Goal: Task Accomplishment & Management: Use online tool/utility

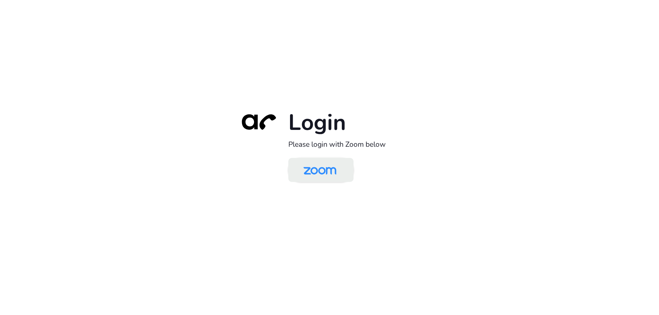
click at [310, 176] on img at bounding box center [319, 171] width 47 height 22
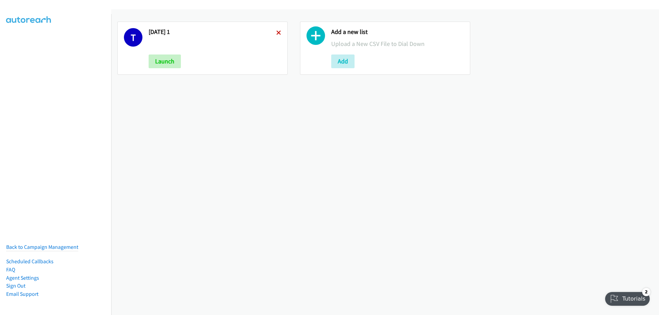
click at [278, 32] on icon at bounding box center [278, 33] width 5 height 5
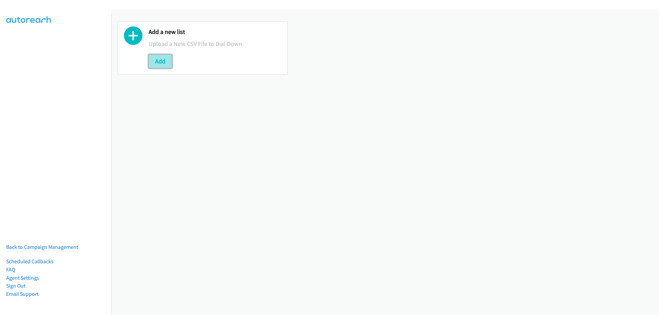
click at [161, 59] on button "Add" at bounding box center [160, 62] width 23 height 14
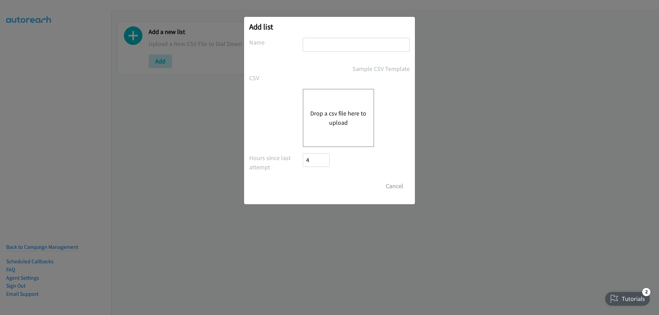
click at [338, 42] on input "text" at bounding box center [356, 45] width 107 height 14
type input "wednesday"
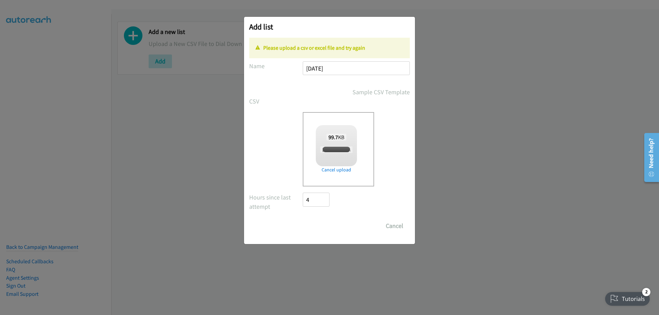
checkbox input "true"
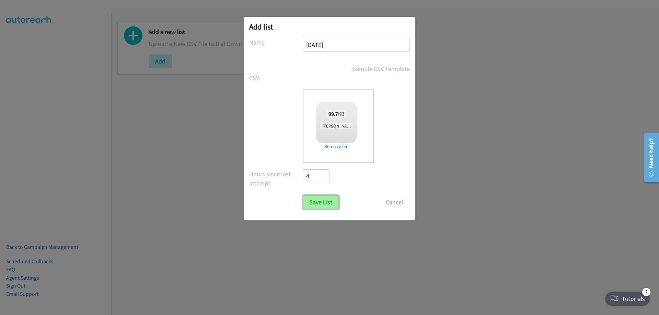
click at [317, 201] on input "Save List" at bounding box center [321, 203] width 36 height 14
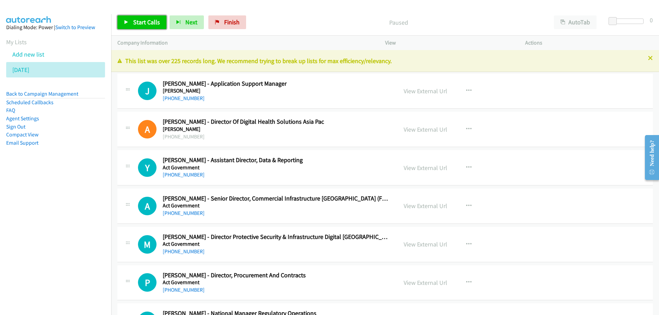
click at [149, 21] on span "Start Calls" at bounding box center [146, 22] width 27 height 8
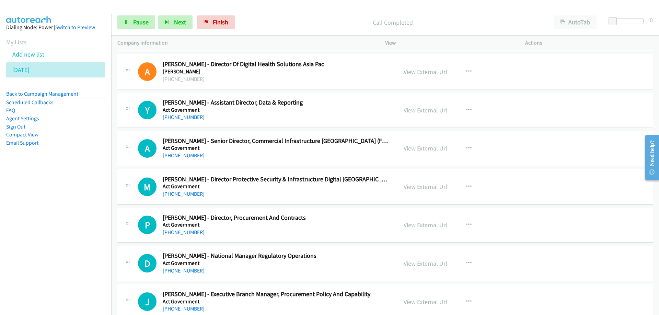
scroll to position [69, 0]
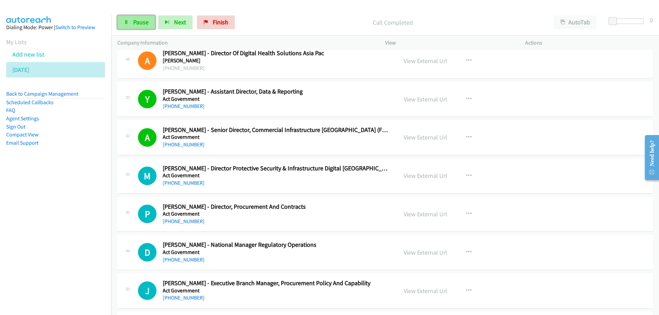
click at [142, 24] on span "Pause" at bounding box center [140, 22] width 15 height 8
click at [139, 23] on span "Start Calls" at bounding box center [146, 22] width 27 height 8
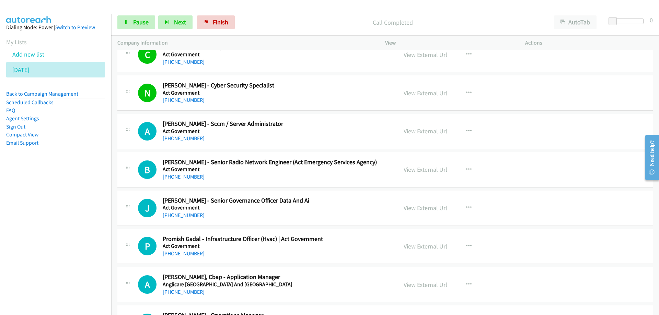
scroll to position [446, 0]
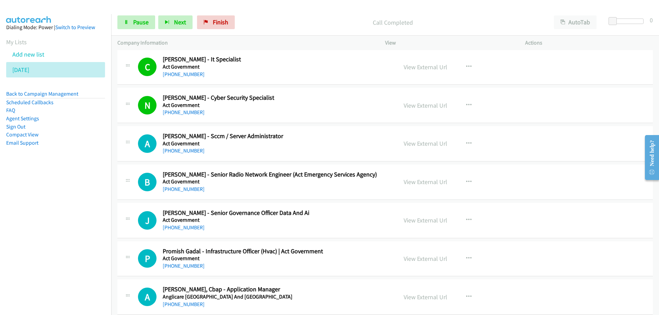
click at [258, 149] on div "[PHONE_NUMBER]" at bounding box center [276, 151] width 226 height 8
click at [134, 19] on span "Pause" at bounding box center [140, 22] width 15 height 8
click at [144, 22] on span "Start Calls" at bounding box center [146, 22] width 27 height 8
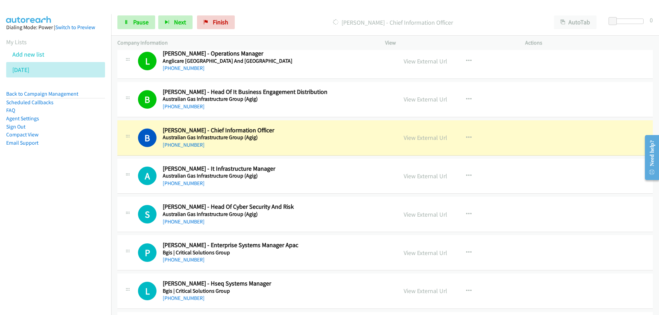
scroll to position [755, 0]
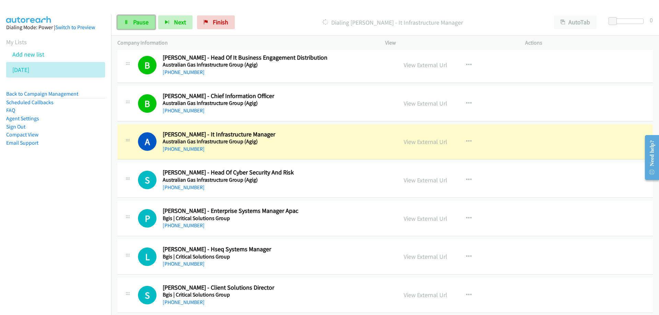
drag, startPoint x: 142, startPoint y: 23, endPoint x: 145, endPoint y: 25, distance: 4.2
click at [142, 23] on span "Pause" at bounding box center [140, 22] width 15 height 8
drag, startPoint x: 336, startPoint y: 136, endPoint x: 420, endPoint y: 144, distance: 84.2
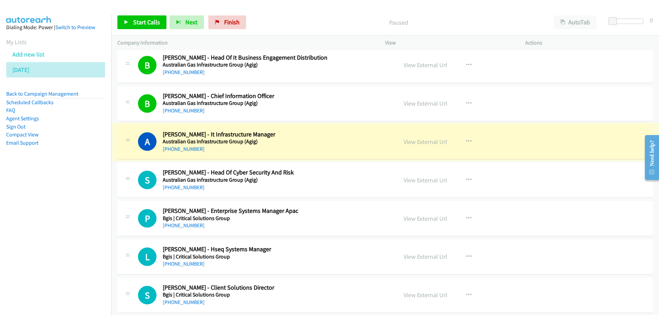
click at [420, 144] on link "View External Url" at bounding box center [426, 142] width 44 height 8
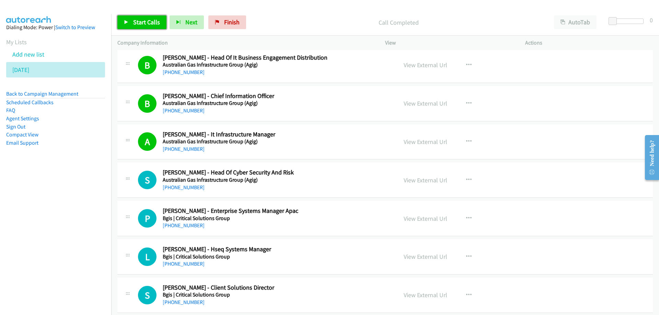
click at [142, 20] on span "Start Calls" at bounding box center [146, 22] width 27 height 8
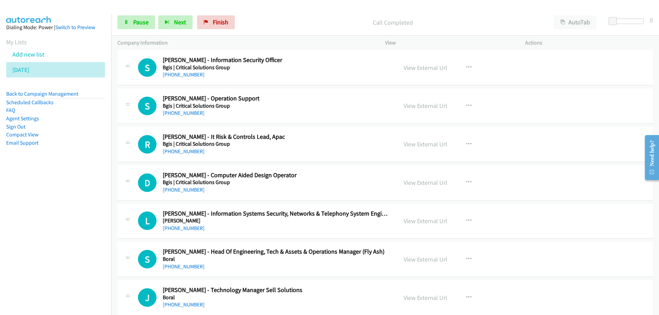
scroll to position [1098, 0]
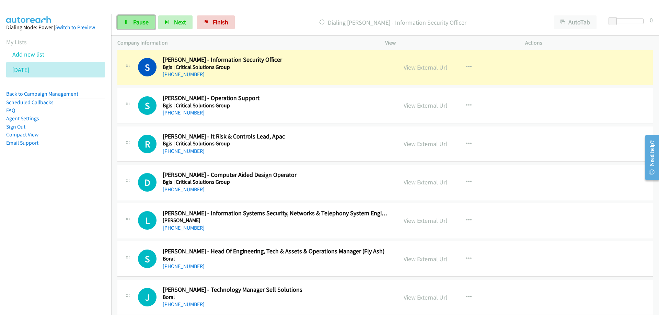
click at [137, 22] on span "Pause" at bounding box center [140, 22] width 15 height 8
click at [416, 67] on link "View External Url" at bounding box center [426, 67] width 44 height 8
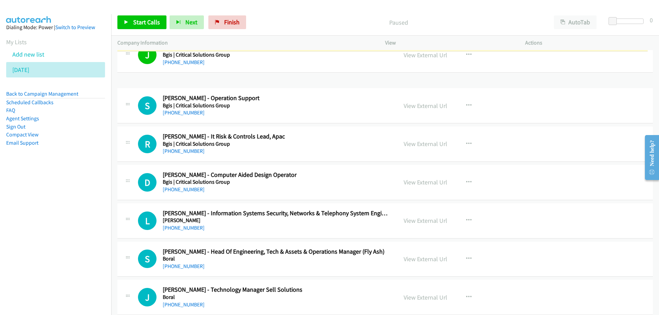
scroll to position [1038, 0]
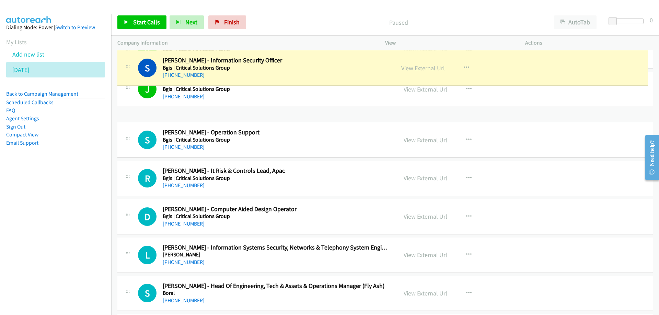
drag, startPoint x: 200, startPoint y: 59, endPoint x: 213, endPoint y: 53, distance: 13.8
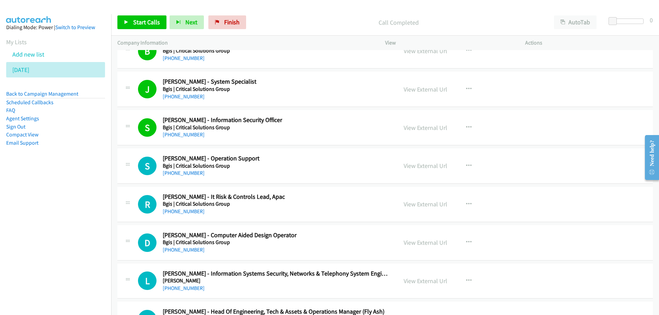
click at [324, 128] on h5 "Bgis | Critical Solutions Group" at bounding box center [276, 127] width 226 height 7
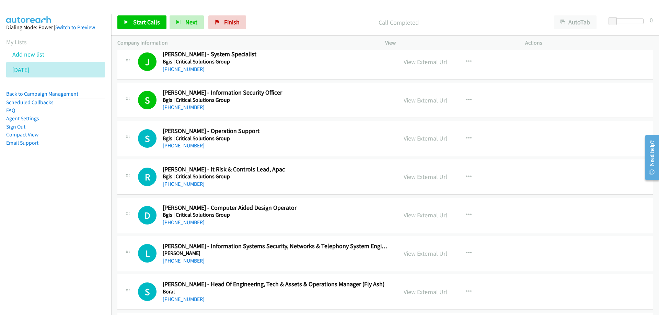
scroll to position [1107, 0]
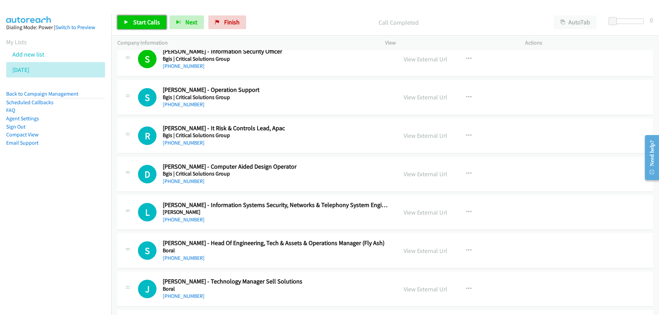
click at [150, 22] on span "Start Calls" at bounding box center [146, 22] width 27 height 8
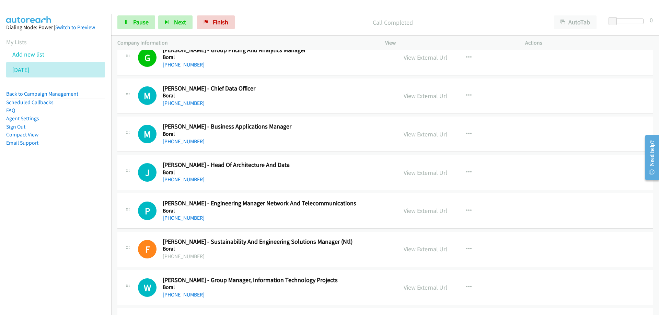
scroll to position [1415, 0]
click at [137, 23] on span "Pause" at bounding box center [140, 22] width 15 height 8
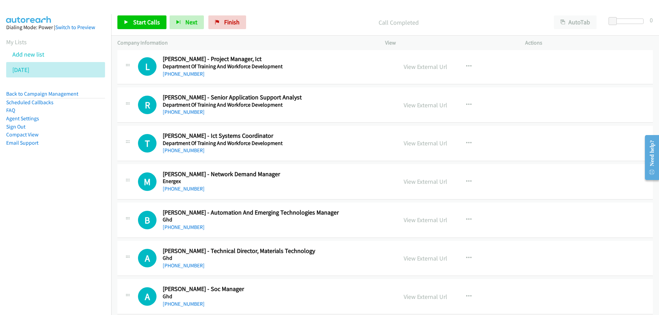
scroll to position [4779, 0]
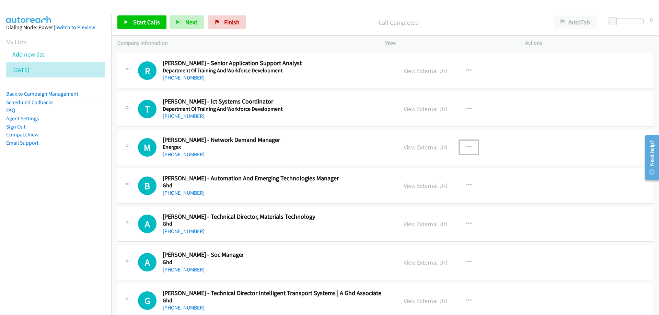
click at [470, 145] on button "button" at bounding box center [469, 148] width 19 height 14
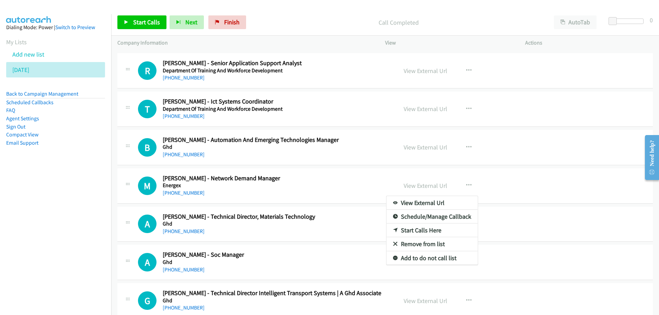
click at [415, 229] on link "Start Calls Here" at bounding box center [431, 231] width 91 height 14
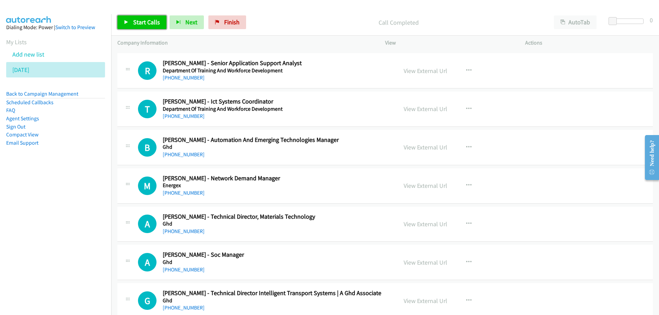
click at [142, 22] on span "Start Calls" at bounding box center [146, 22] width 27 height 8
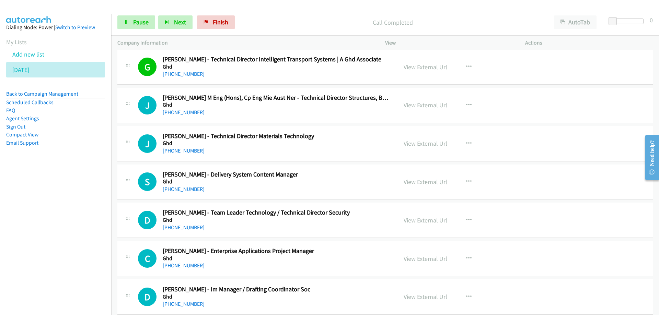
scroll to position [5053, 0]
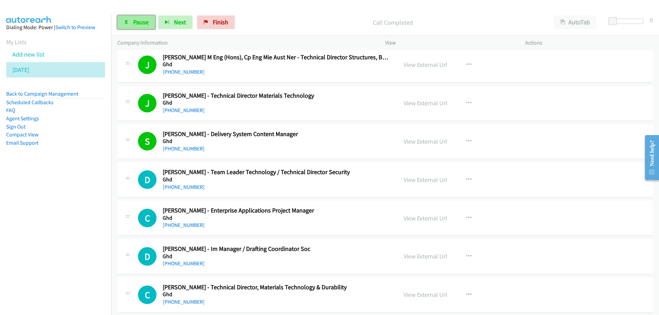
click at [141, 23] on span "Pause" at bounding box center [140, 22] width 15 height 8
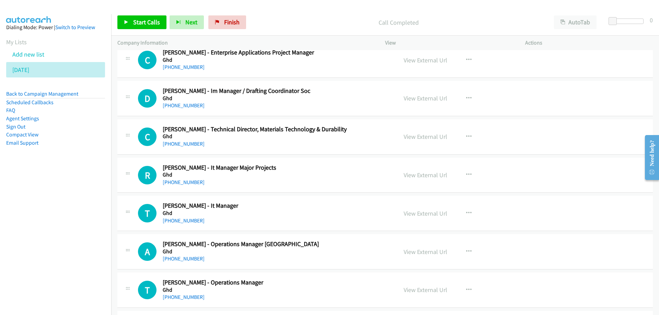
scroll to position [5225, 0]
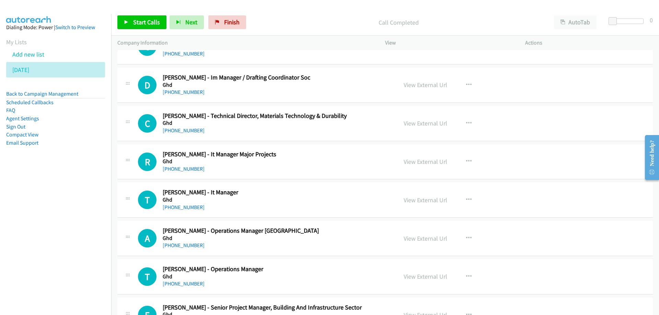
click at [312, 170] on div "[PHONE_NUMBER]" at bounding box center [276, 169] width 226 height 8
click at [181, 170] on link "[PHONE_NUMBER]" at bounding box center [184, 169] width 42 height 7
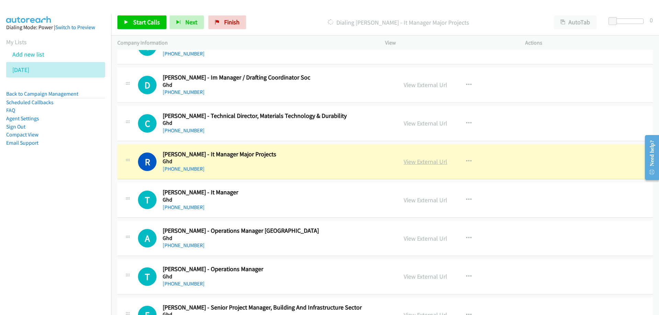
drag, startPoint x: 328, startPoint y: 157, endPoint x: 430, endPoint y: 161, distance: 102.0
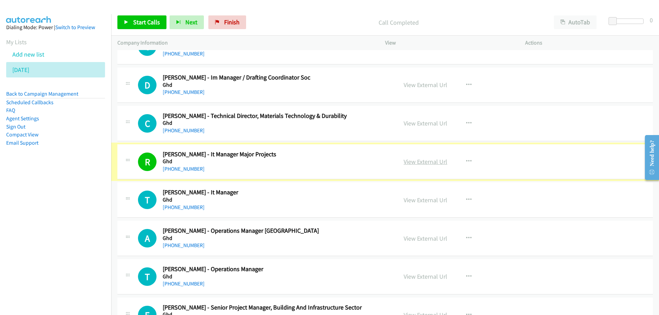
click at [425, 162] on link "View External Url" at bounding box center [426, 162] width 44 height 8
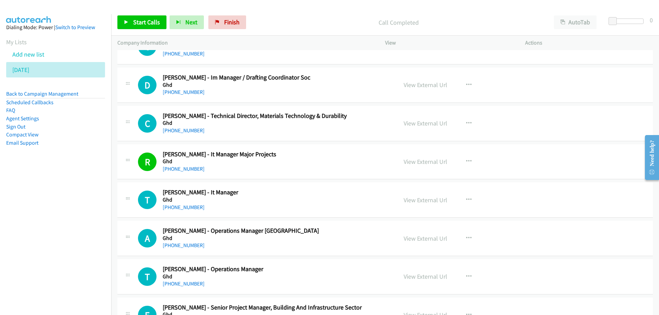
click at [269, 200] on h5 "Ghd" at bounding box center [276, 200] width 226 height 7
click at [430, 199] on link "View External Url" at bounding box center [426, 200] width 44 height 8
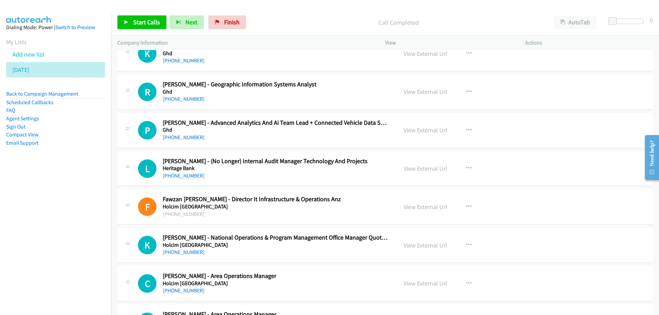
scroll to position [5843, 0]
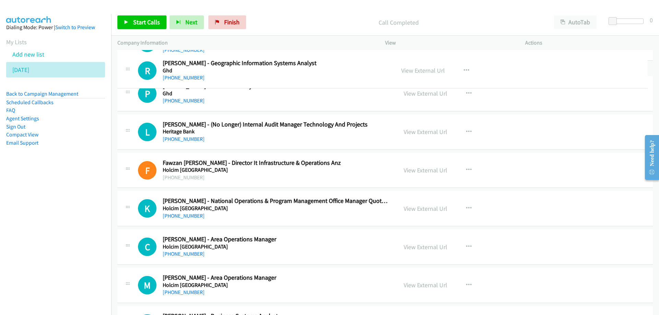
drag, startPoint x: 310, startPoint y: 75, endPoint x: 271, endPoint y: 73, distance: 38.5
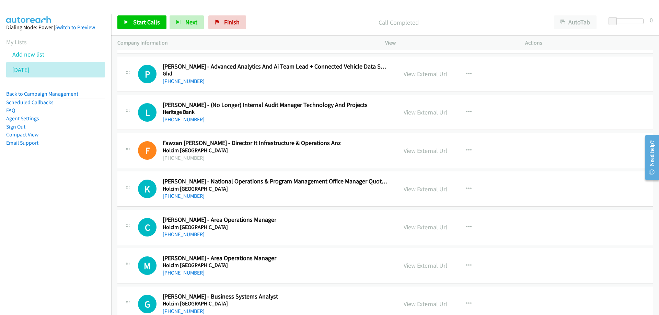
scroll to position [5877, 0]
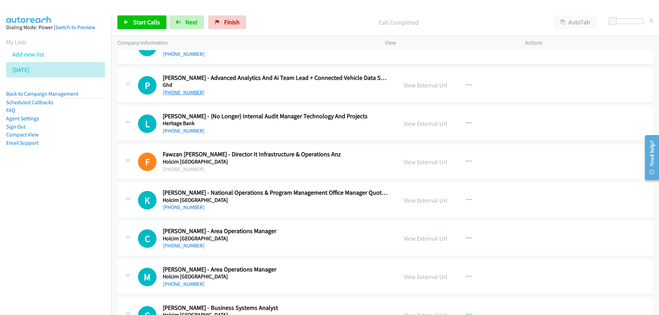
click at [178, 93] on link "[PHONE_NUMBER]" at bounding box center [184, 92] width 42 height 7
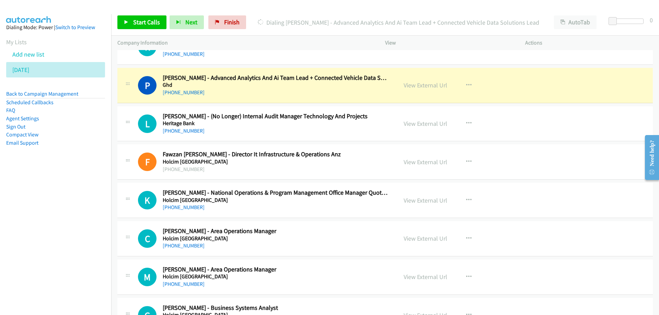
drag, startPoint x: 319, startPoint y: 163, endPoint x: 322, endPoint y: 163, distance: 3.5
click at [319, 163] on h5 "Holcim [GEOGRAPHIC_DATA]" at bounding box center [276, 162] width 226 height 7
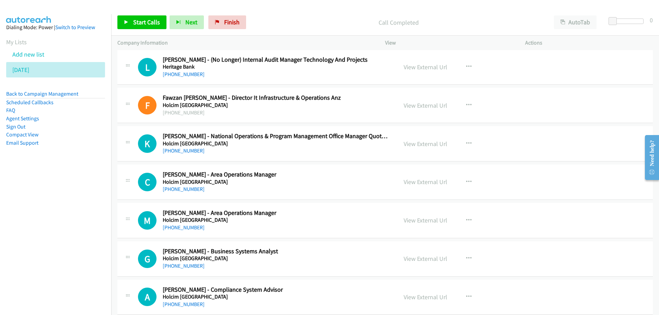
scroll to position [5946, 0]
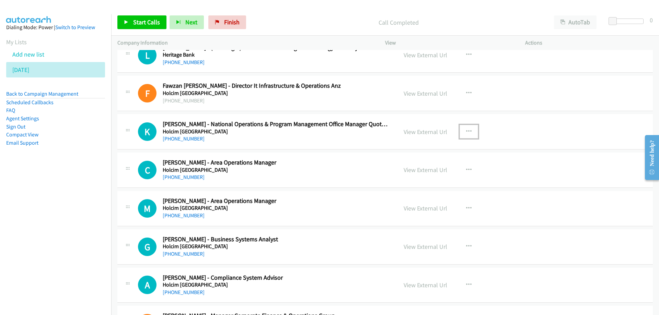
click at [466, 132] on icon "button" at bounding box center [468, 131] width 5 height 5
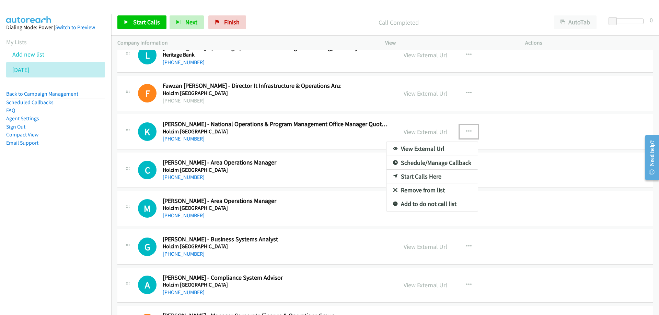
click at [416, 174] on link "Start Calls Here" at bounding box center [431, 177] width 91 height 14
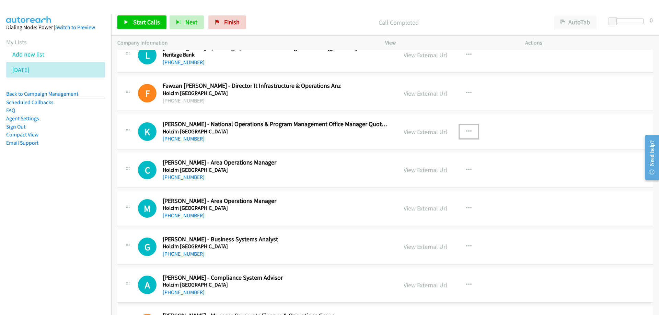
click at [467, 131] on icon "button" at bounding box center [468, 131] width 5 height 5
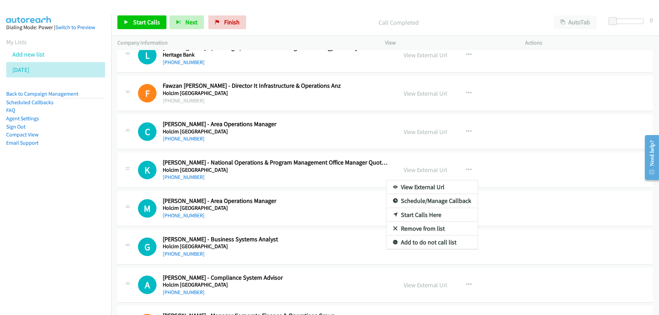
click at [149, 20] on div at bounding box center [329, 157] width 659 height 315
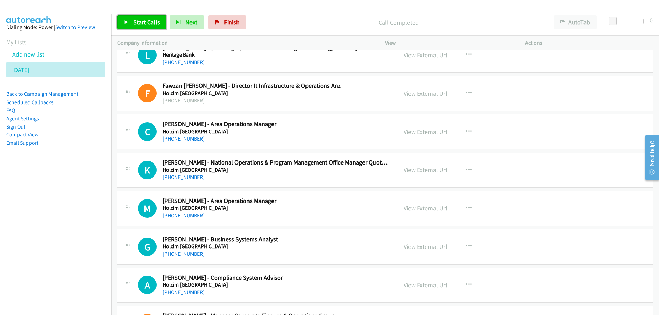
click at [146, 23] on span "Start Calls" at bounding box center [146, 22] width 27 height 8
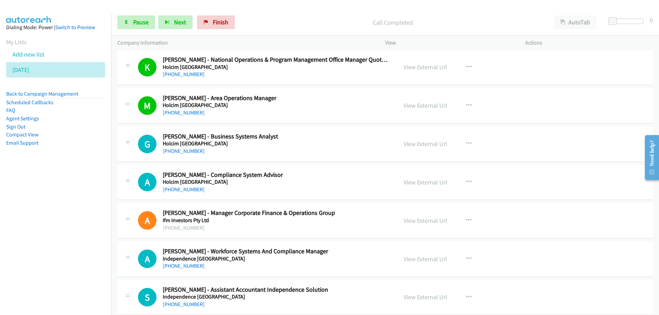
scroll to position [6083, 0]
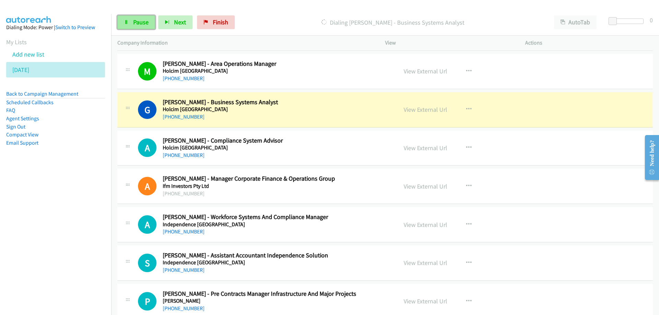
click at [143, 21] on span "Pause" at bounding box center [140, 22] width 15 height 8
click at [413, 109] on link "View External Url" at bounding box center [426, 110] width 44 height 8
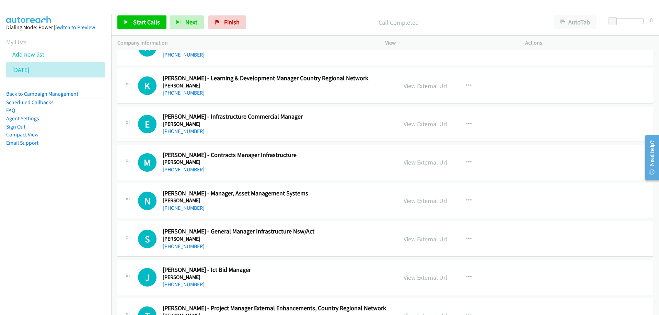
scroll to position [6426, 0]
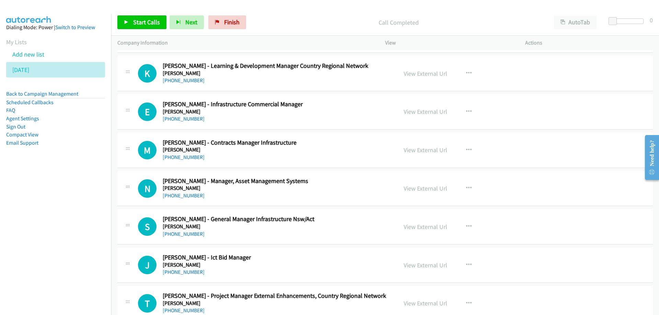
click at [326, 112] on h5 "[PERSON_NAME]" at bounding box center [276, 111] width 226 height 7
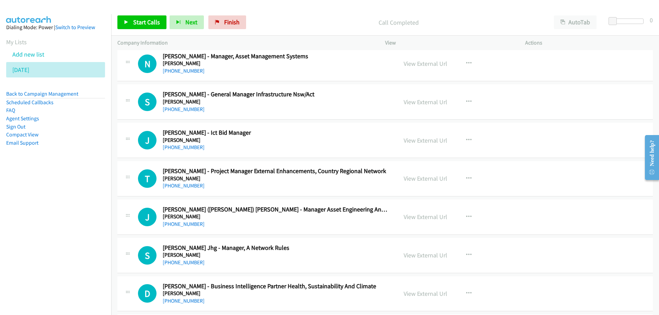
scroll to position [6564, 0]
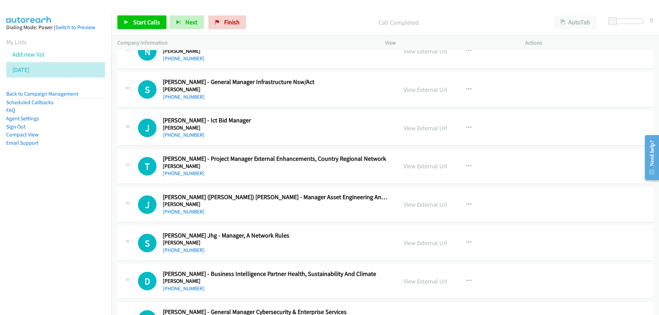
click at [321, 86] on h5 "[PERSON_NAME]" at bounding box center [276, 89] width 226 height 7
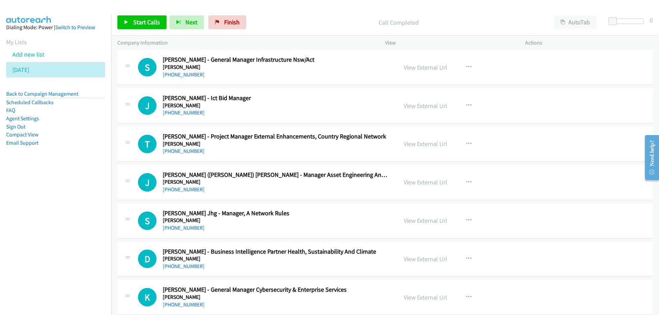
scroll to position [6598, 0]
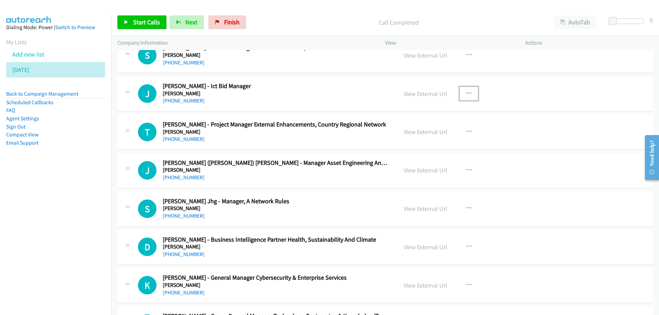
click at [469, 92] on button "button" at bounding box center [469, 94] width 19 height 14
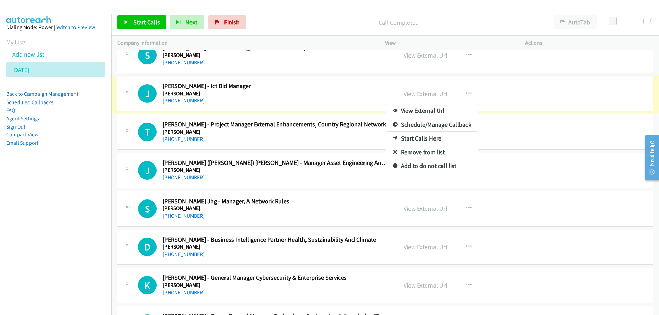
click at [415, 138] on link "Start Calls Here" at bounding box center [431, 139] width 91 height 14
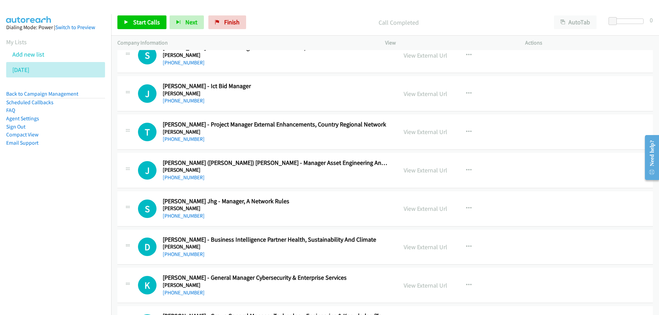
click at [227, 90] on h2 "[PERSON_NAME] - Ict Bid Manager" at bounding box center [276, 86] width 226 height 8
click at [148, 21] on span "Start Calls" at bounding box center [146, 22] width 27 height 8
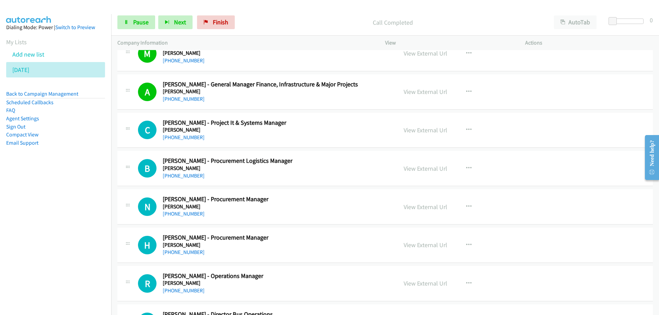
scroll to position [6941, 0]
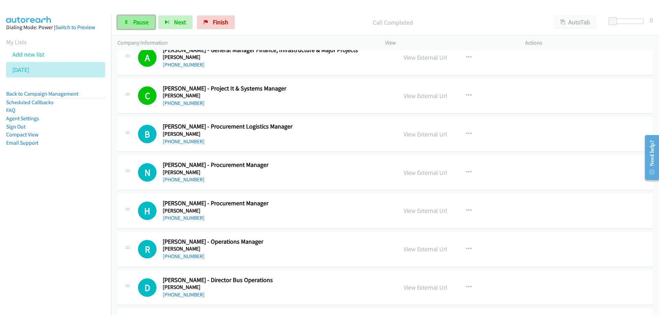
click at [138, 21] on span "Pause" at bounding box center [140, 22] width 15 height 8
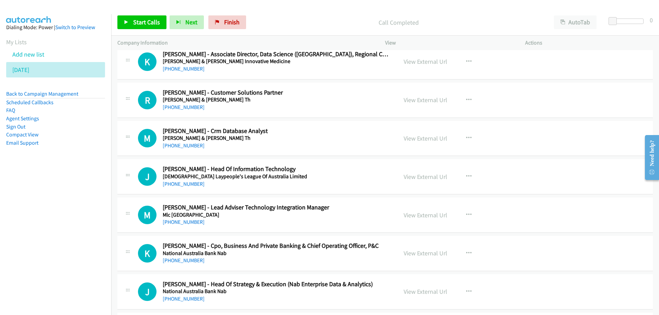
scroll to position [7525, 0]
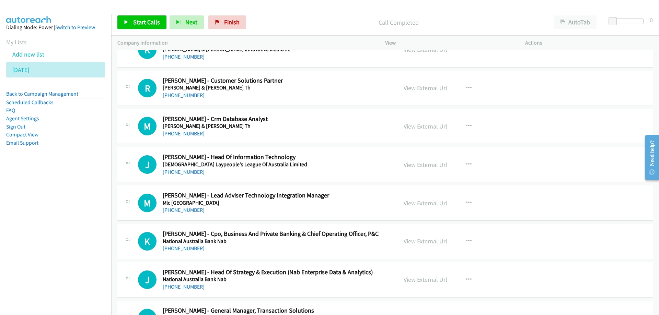
click at [271, 91] on div "[PHONE_NUMBER]" at bounding box center [276, 95] width 226 height 8
click at [355, 208] on div "[PHONE_NUMBER]" at bounding box center [276, 210] width 226 height 8
click at [467, 204] on icon "button" at bounding box center [468, 202] width 5 height 5
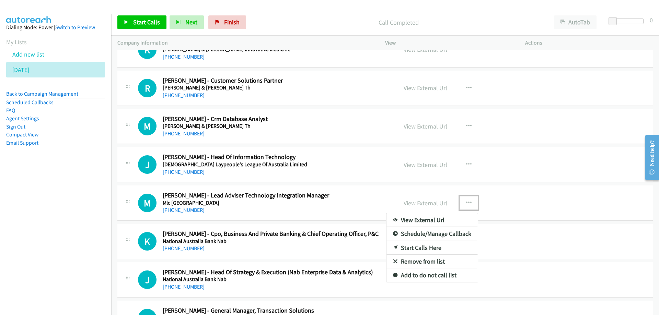
click at [406, 248] on link "Start Calls Here" at bounding box center [431, 248] width 91 height 14
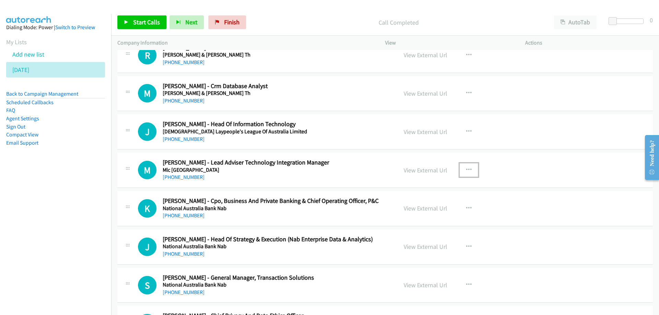
scroll to position [7628, 0]
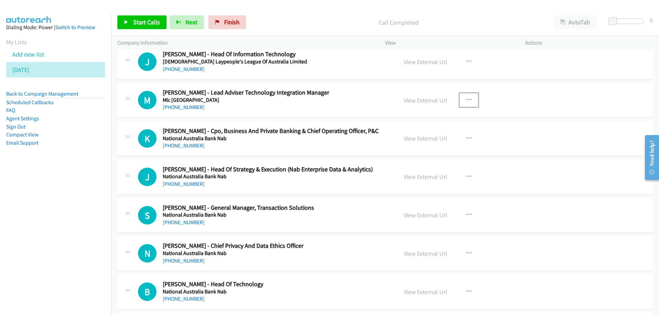
click at [467, 97] on icon "button" at bounding box center [468, 99] width 5 height 5
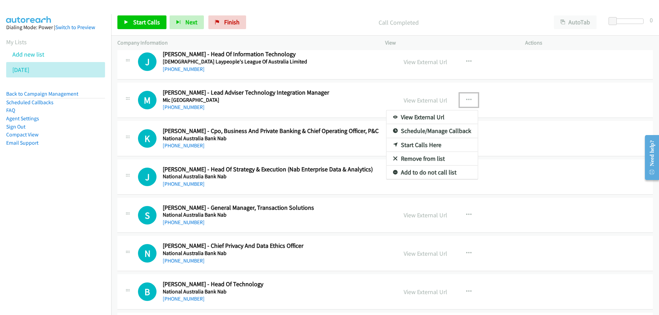
click at [417, 142] on link "Start Calls Here" at bounding box center [431, 145] width 91 height 14
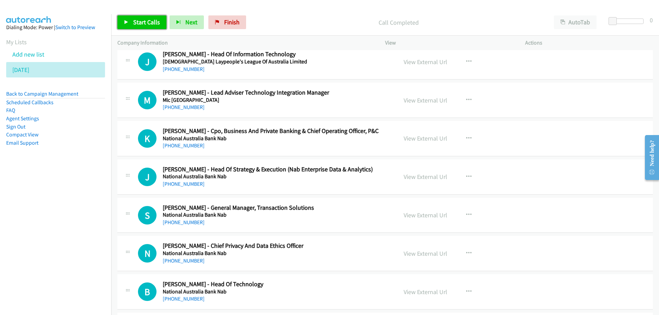
click at [144, 23] on span "Start Calls" at bounding box center [146, 22] width 27 height 8
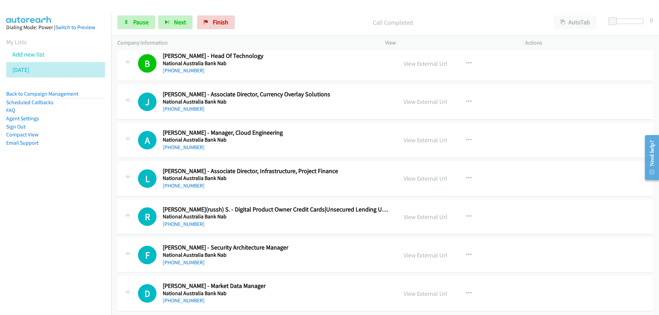
scroll to position [7868, 0]
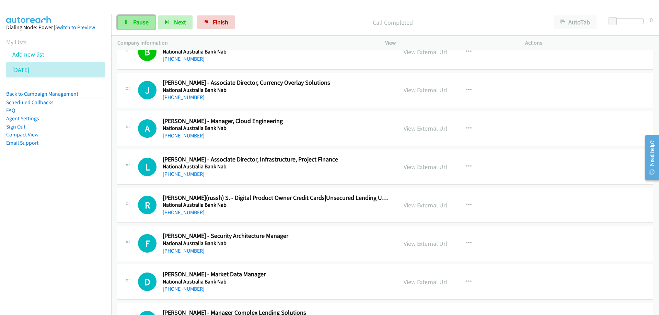
click at [135, 20] on span "Pause" at bounding box center [140, 22] width 15 height 8
click at [140, 20] on span "Start Calls" at bounding box center [146, 22] width 27 height 8
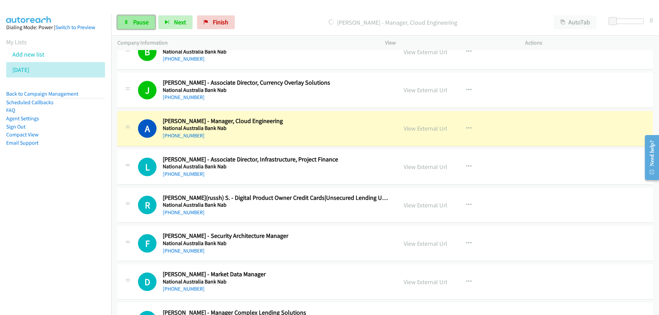
click at [138, 20] on span "Pause" at bounding box center [140, 22] width 15 height 8
click at [423, 129] on link "View External Url" at bounding box center [426, 129] width 44 height 8
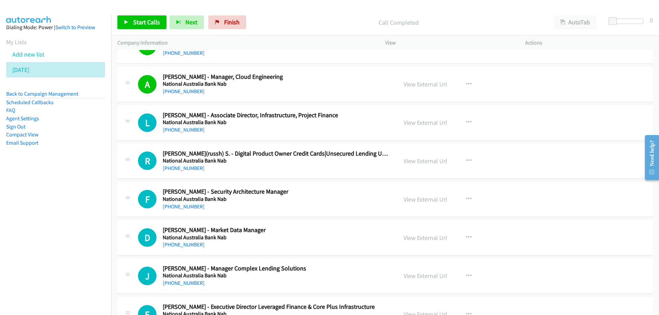
scroll to position [7936, 0]
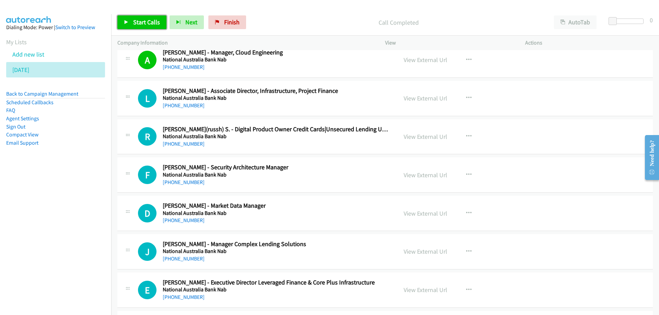
click at [144, 21] on span "Start Calls" at bounding box center [146, 22] width 27 height 8
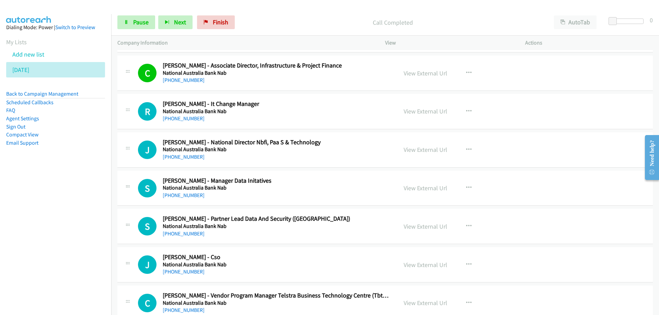
scroll to position [8280, 0]
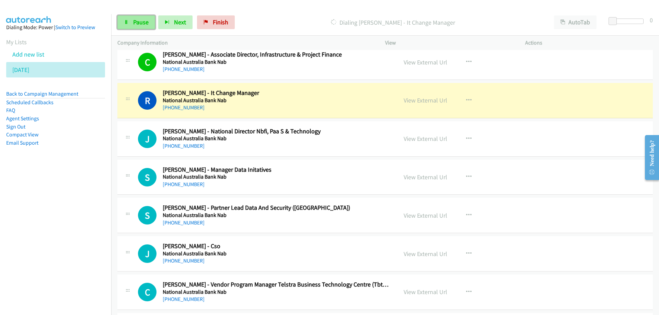
click at [140, 22] on span "Pause" at bounding box center [140, 22] width 15 height 8
click at [425, 100] on link "View External Url" at bounding box center [426, 100] width 44 height 8
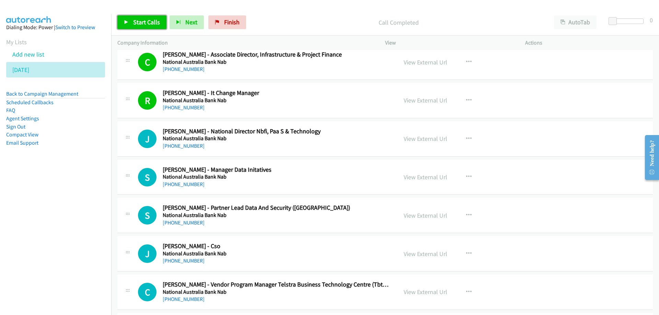
click at [138, 21] on span "Start Calls" at bounding box center [146, 22] width 27 height 8
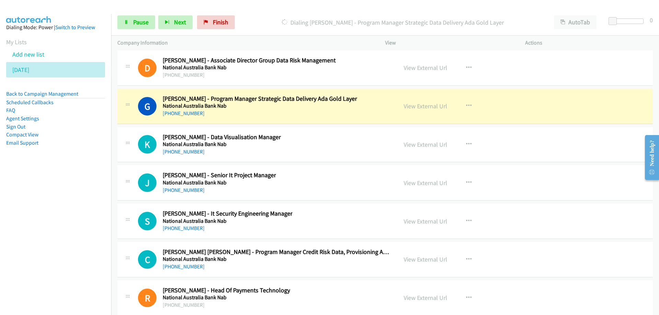
scroll to position [8554, 0]
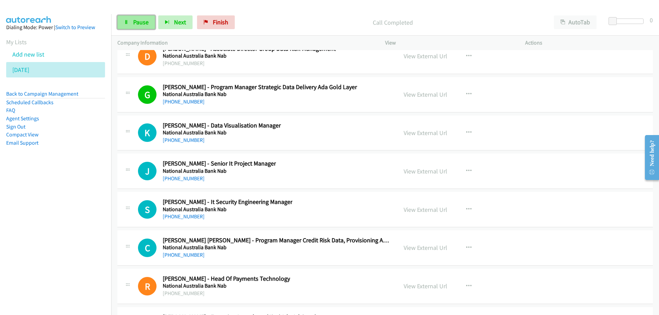
click at [135, 19] on span "Pause" at bounding box center [140, 22] width 15 height 8
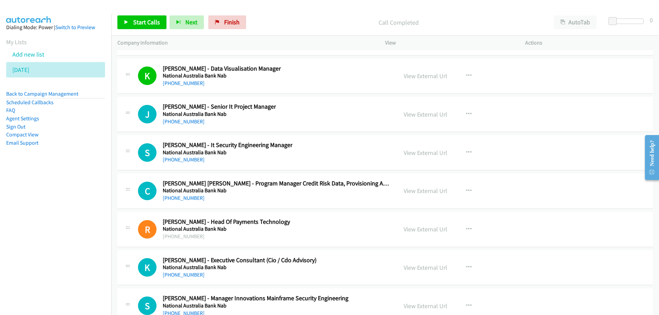
scroll to position [8623, 0]
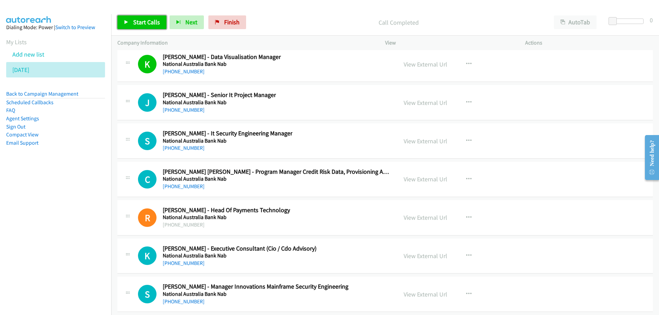
click at [138, 19] on span "Start Calls" at bounding box center [146, 22] width 27 height 8
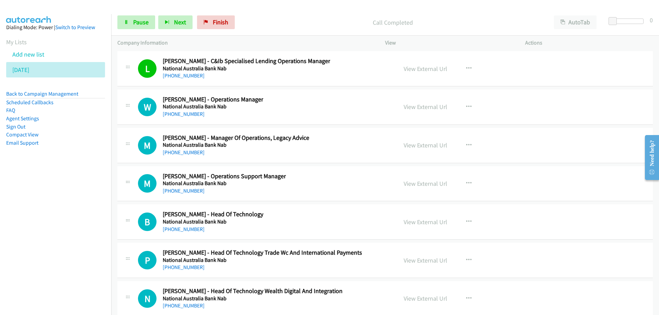
scroll to position [9344, 0]
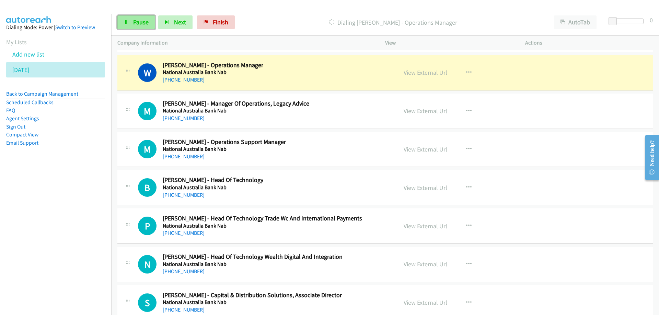
click at [152, 25] on link "Pause" at bounding box center [136, 22] width 38 height 14
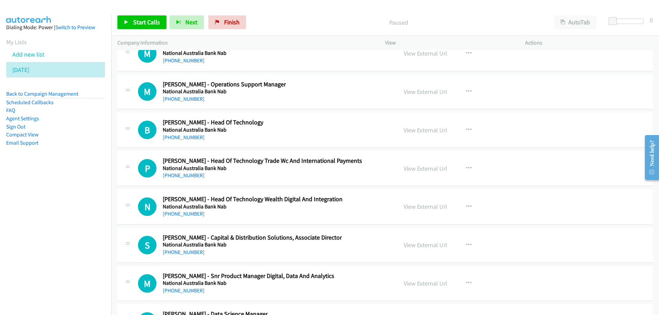
scroll to position [9412, 0]
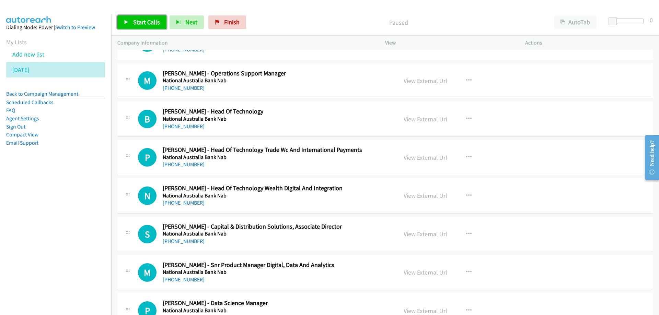
click at [136, 26] on span "Start Calls" at bounding box center [146, 22] width 27 height 8
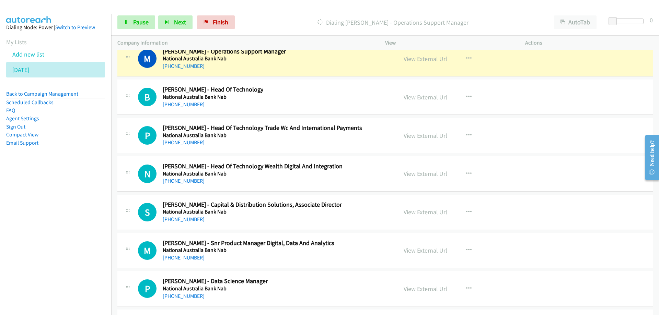
scroll to position [9447, 0]
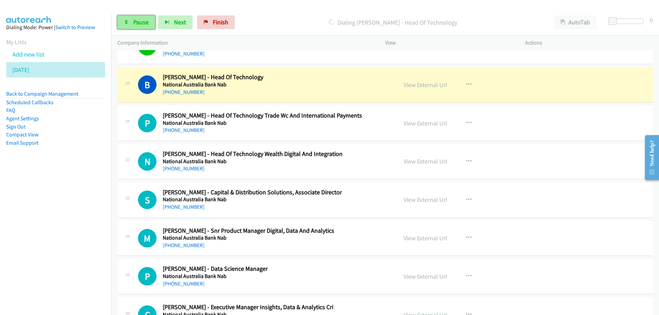
click at [141, 20] on span "Pause" at bounding box center [140, 22] width 15 height 8
click at [150, 24] on span "Start Calls" at bounding box center [146, 22] width 27 height 8
click at [135, 23] on span "Pause" at bounding box center [140, 22] width 15 height 8
click at [416, 85] on link "View External Url" at bounding box center [426, 85] width 44 height 8
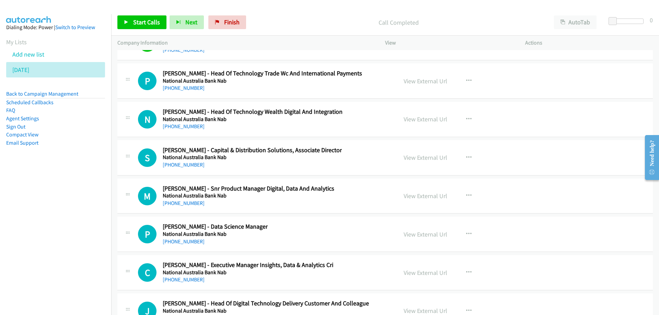
scroll to position [9481, 0]
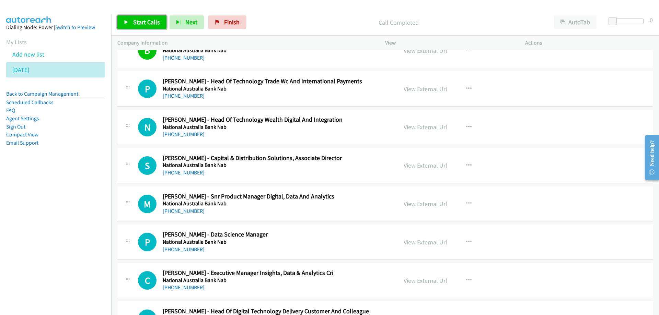
click at [146, 25] on span "Start Calls" at bounding box center [146, 22] width 27 height 8
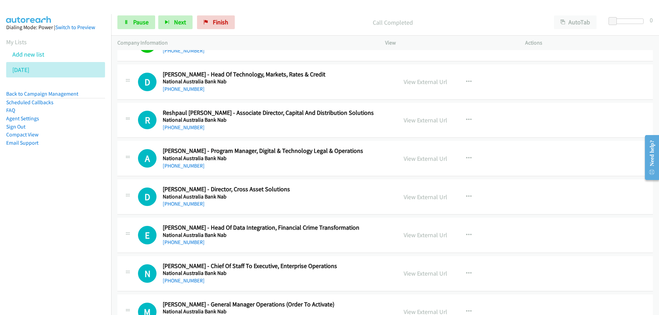
scroll to position [9996, 0]
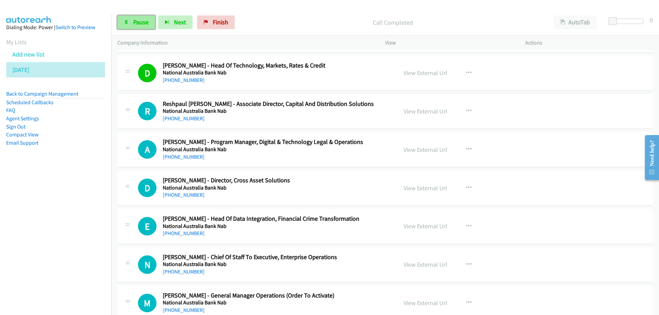
click at [144, 24] on span "Pause" at bounding box center [140, 22] width 15 height 8
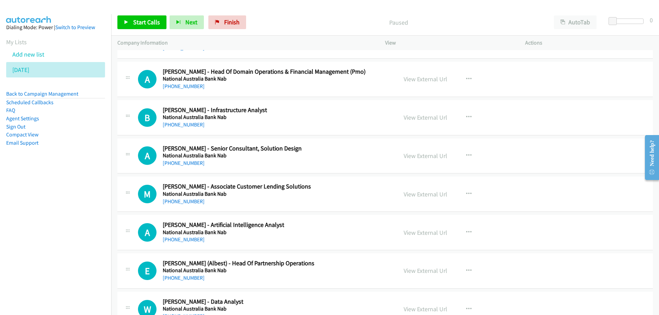
scroll to position [10408, 0]
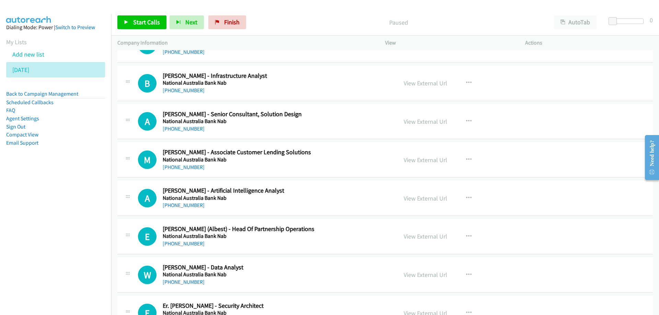
click at [180, 92] on link "[PHONE_NUMBER]" at bounding box center [184, 90] width 42 height 7
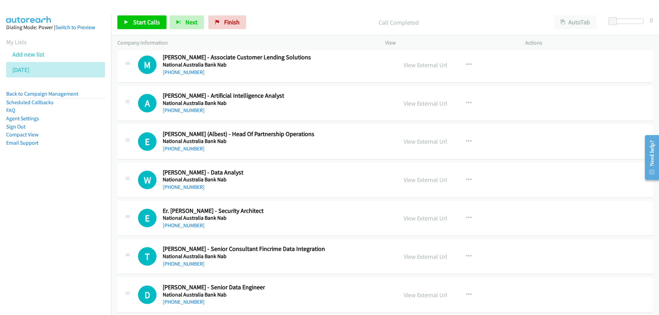
scroll to position [10510, 0]
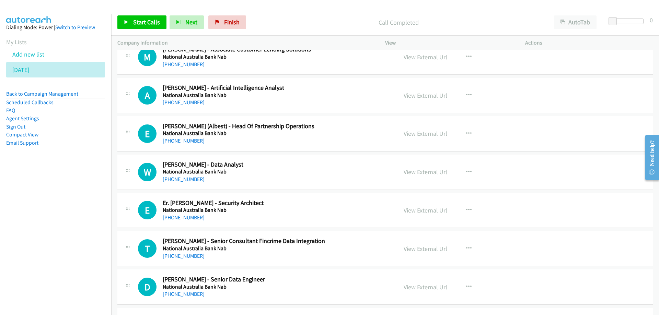
click at [317, 94] on div "A Callback Scheduled [PERSON_NAME] - Artificial Intelligence Analyst National A…" at bounding box center [264, 95] width 253 height 23
click at [173, 105] on link "[PHONE_NUMBER]" at bounding box center [184, 102] width 42 height 7
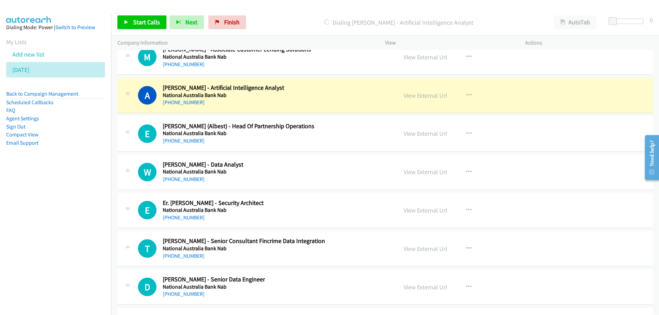
click at [348, 101] on div "A Callback Scheduled [PERSON_NAME] - Artificial Intelligence Analyst National A…" at bounding box center [264, 95] width 253 height 23
click at [427, 99] on link "View External Url" at bounding box center [426, 96] width 44 height 8
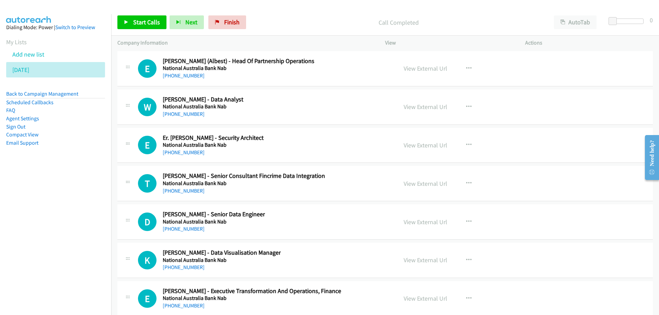
scroll to position [10579, 0]
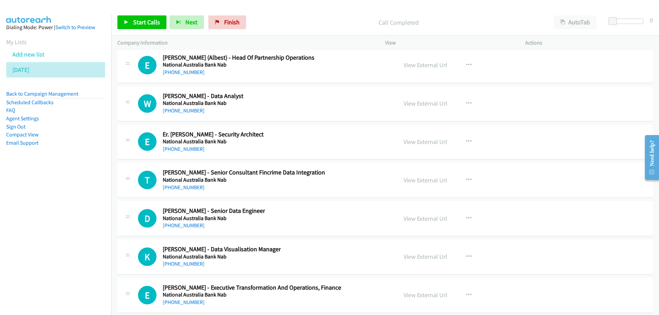
click at [280, 102] on div "W Callback Scheduled [PERSON_NAME] - Data Analyst National Australia Bank Nab […" at bounding box center [264, 103] width 253 height 23
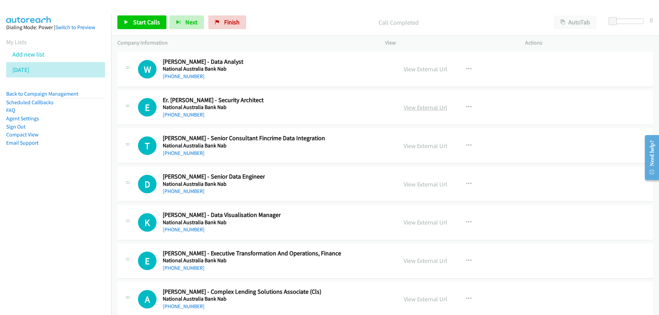
click at [423, 111] on link "View External Url" at bounding box center [426, 108] width 44 height 8
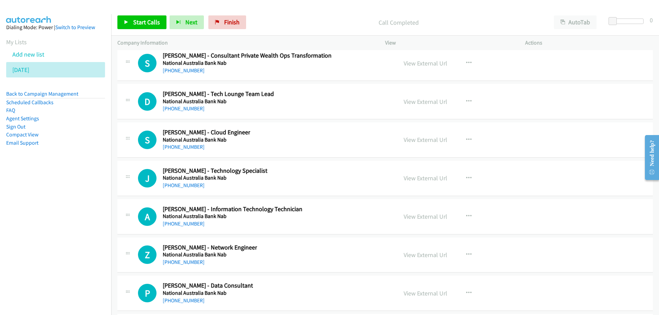
scroll to position [10922, 0]
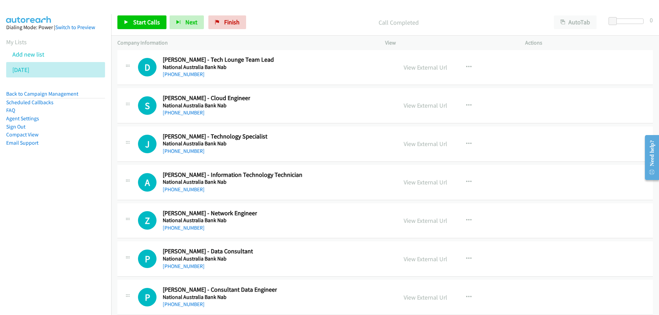
click at [314, 107] on div "S Callback Scheduled [PERSON_NAME] - Cloud Engineer National Australia Bank Nab…" at bounding box center [264, 105] width 253 height 23
click at [409, 106] on link "View External Url" at bounding box center [426, 106] width 44 height 8
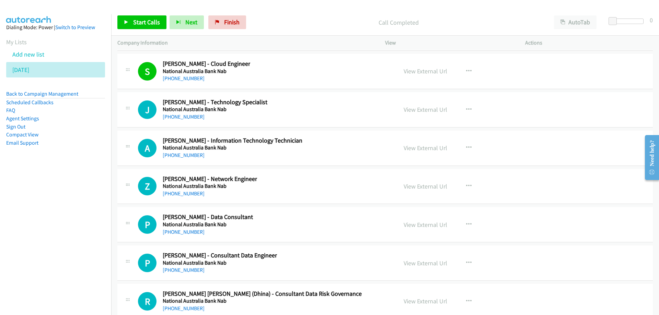
scroll to position [10991, 0]
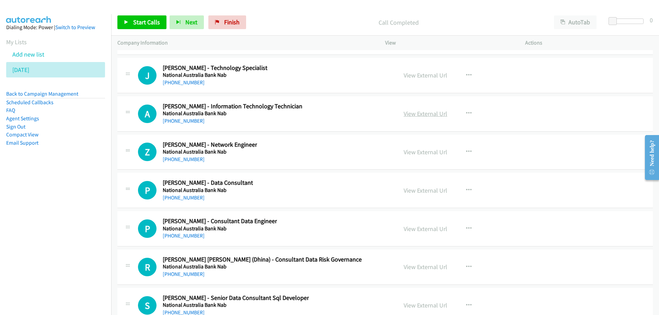
click at [420, 113] on link "View External Url" at bounding box center [426, 114] width 44 height 8
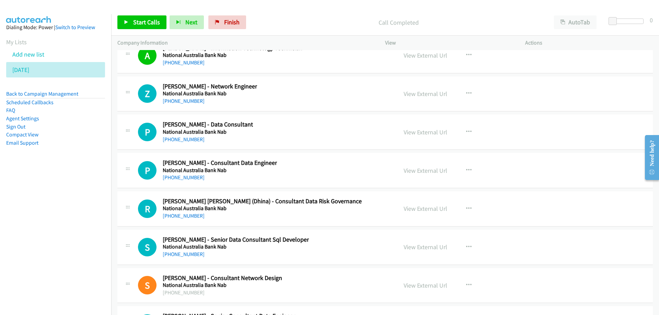
scroll to position [11060, 0]
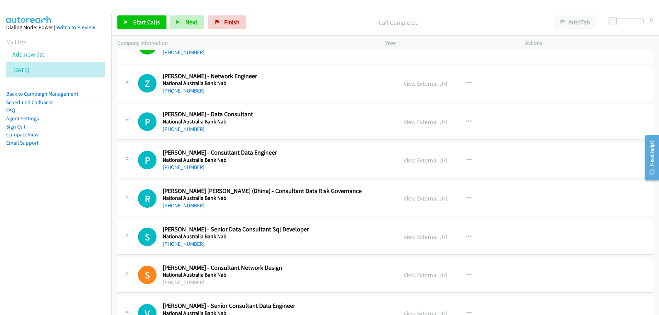
click at [308, 87] on div "Z Callback Scheduled [PERSON_NAME] - Network Engineer National Australia Bank N…" at bounding box center [264, 83] width 253 height 23
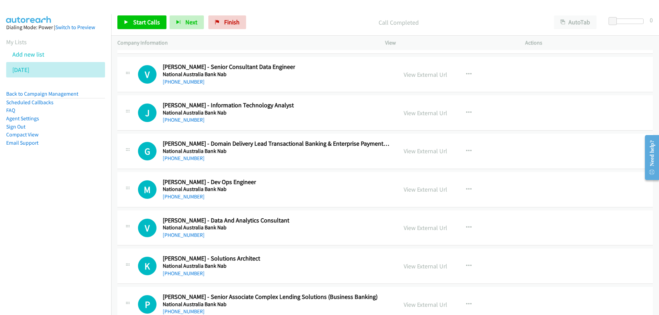
scroll to position [11300, 0]
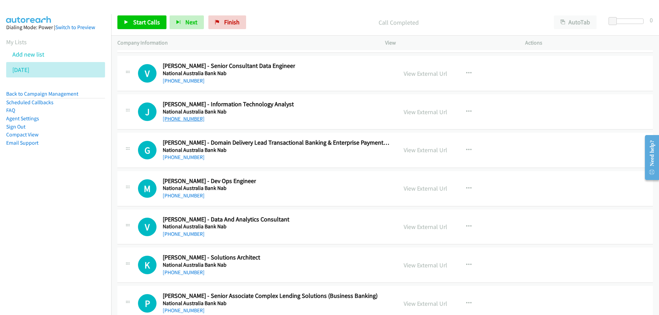
click at [189, 120] on link "[PHONE_NUMBER]" at bounding box center [184, 119] width 42 height 7
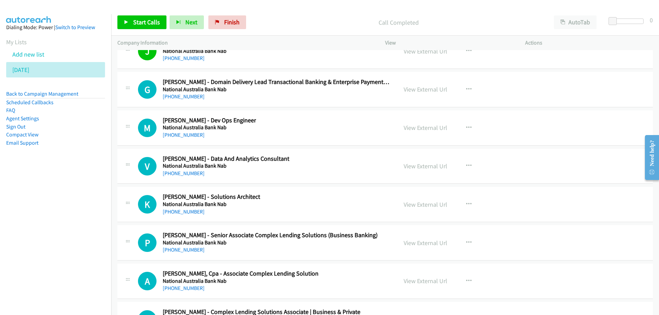
scroll to position [11369, 0]
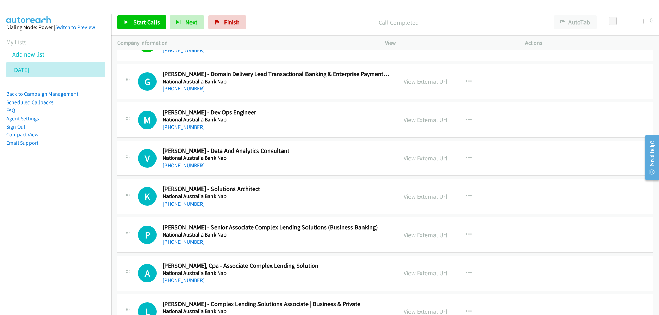
drag, startPoint x: 177, startPoint y: 126, endPoint x: 338, endPoint y: 120, distance: 161.1
click at [338, 120] on div "M Callback Scheduled [PERSON_NAME] - Dev Ops Engineer National Australia Bank N…" at bounding box center [264, 120] width 253 height 23
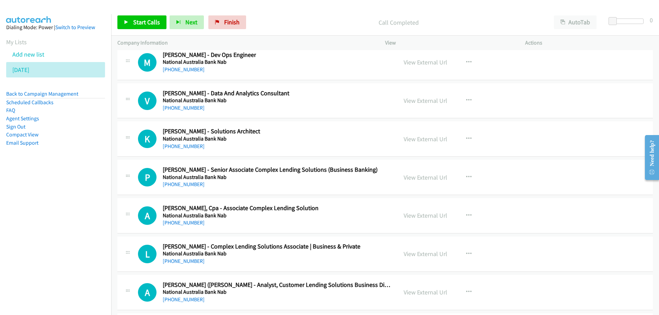
scroll to position [11437, 0]
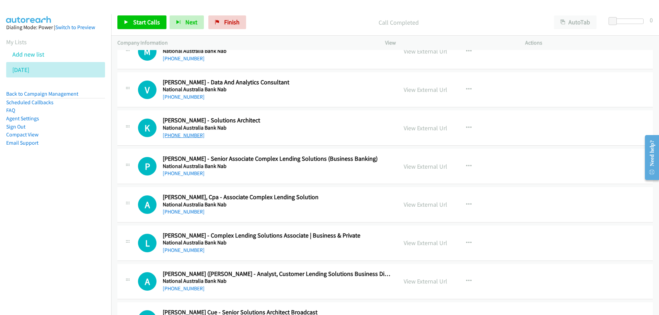
click at [188, 136] on link "[PHONE_NUMBER]" at bounding box center [184, 135] width 42 height 7
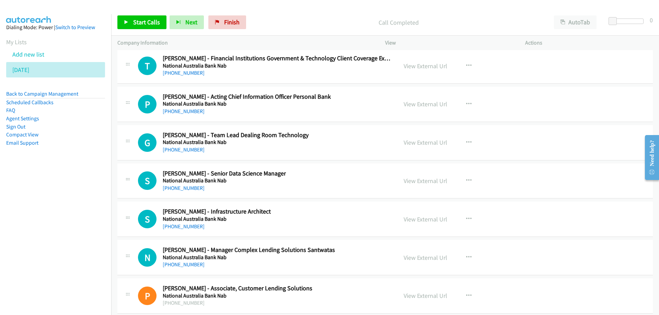
scroll to position [11780, 0]
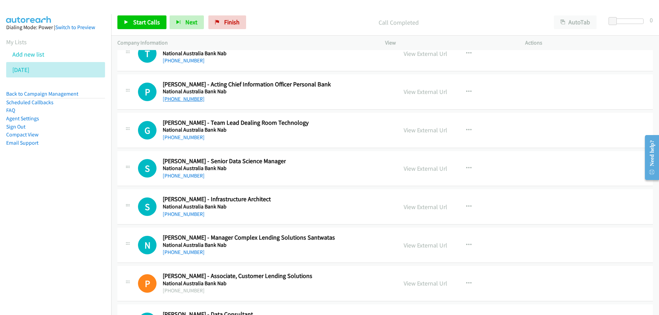
click at [179, 100] on link "[PHONE_NUMBER]" at bounding box center [184, 99] width 42 height 7
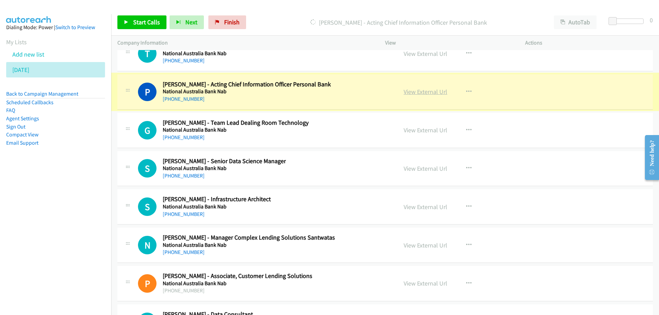
click at [420, 91] on link "View External Url" at bounding box center [426, 92] width 44 height 8
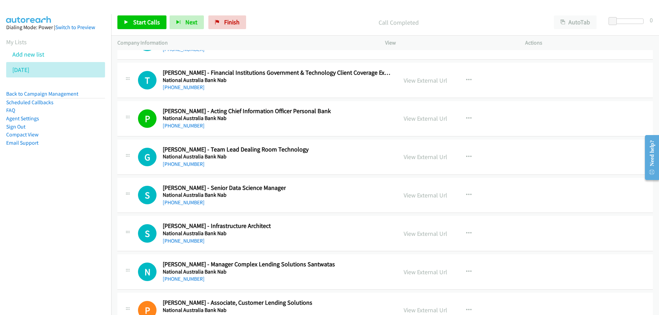
scroll to position [11746, 0]
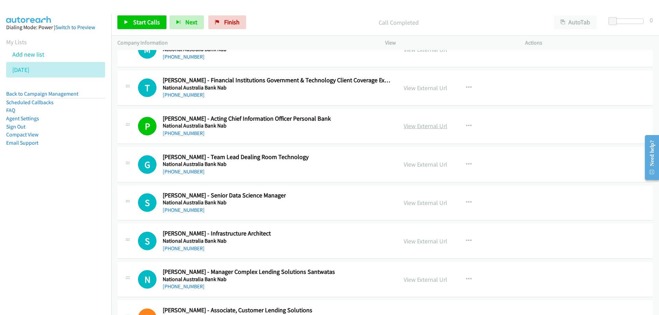
click at [418, 128] on link "View External Url" at bounding box center [426, 126] width 44 height 8
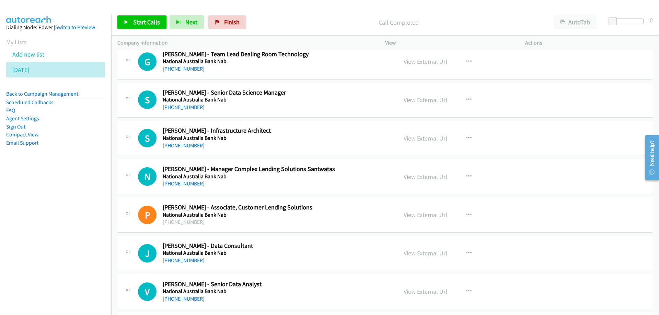
scroll to position [11883, 0]
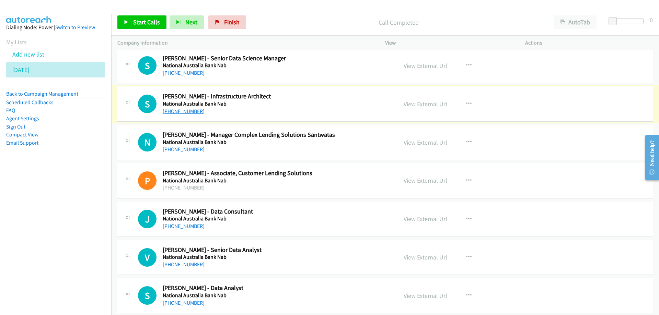
click at [181, 111] on link "[PHONE_NUMBER]" at bounding box center [184, 111] width 42 height 7
drag, startPoint x: 54, startPoint y: 187, endPoint x: 65, endPoint y: 192, distance: 12.4
click at [55, 188] on nav "Dialing Mode: Power | Switch to Preview My Lists Add new list [DATE] Back to Ca…" at bounding box center [56, 171] width 112 height 315
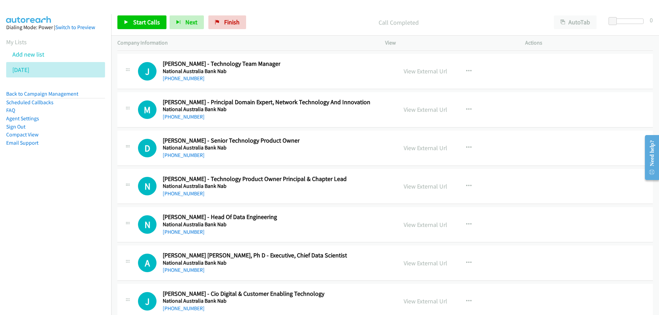
scroll to position [12192, 0]
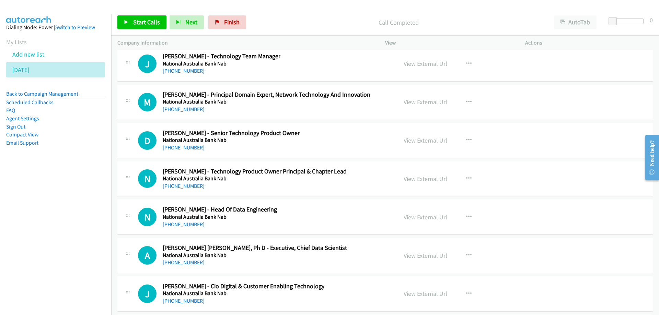
click at [310, 69] on div "J Callback Scheduled [PERSON_NAME] - Technology Team Manager National Australia…" at bounding box center [264, 64] width 253 height 23
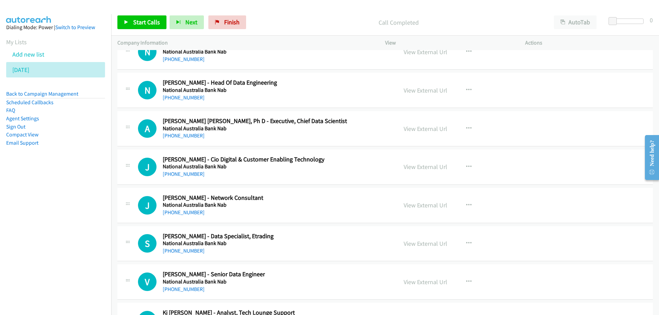
scroll to position [12329, 0]
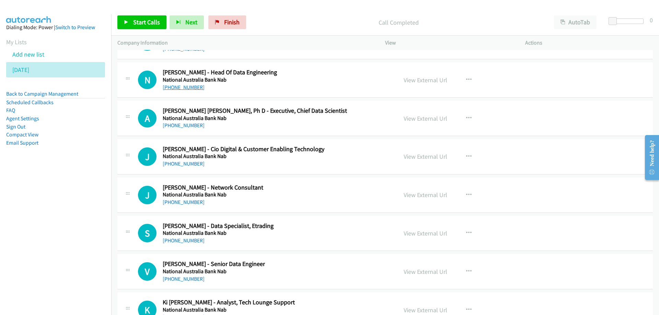
click at [183, 88] on link "[PHONE_NUMBER]" at bounding box center [184, 87] width 42 height 7
drag, startPoint x: 534, startPoint y: 75, endPoint x: 530, endPoint y: 76, distance: 4.9
click at [534, 75] on div "View External Url View External Url Schedule/Manage Callback Start Calls Here R…" at bounding box center [470, 80] width 146 height 23
click at [420, 79] on link "View External Url" at bounding box center [426, 80] width 44 height 8
click at [427, 195] on link "View External Url" at bounding box center [426, 195] width 44 height 8
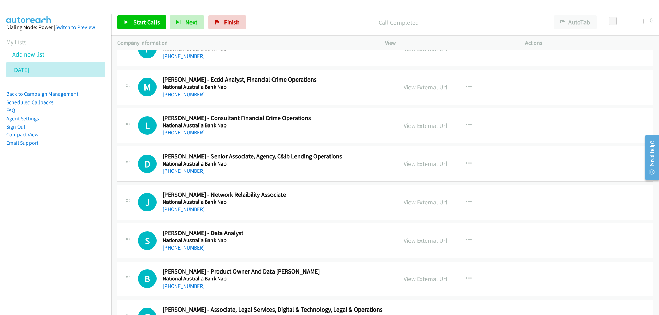
scroll to position [12707, 0]
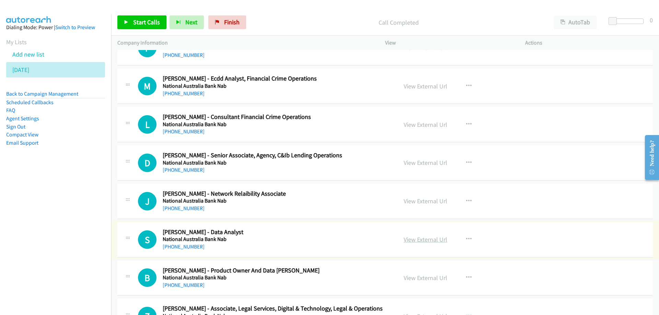
click at [413, 240] on link "View External Url" at bounding box center [426, 240] width 44 height 8
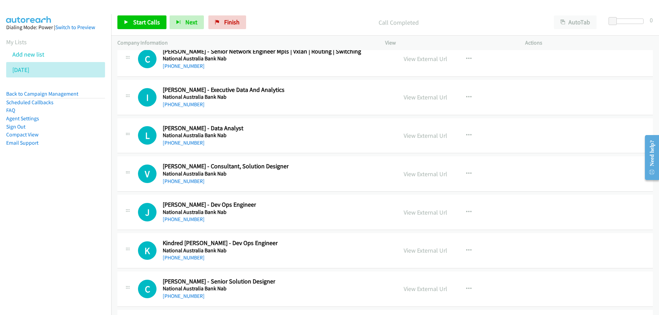
scroll to position [13050, 0]
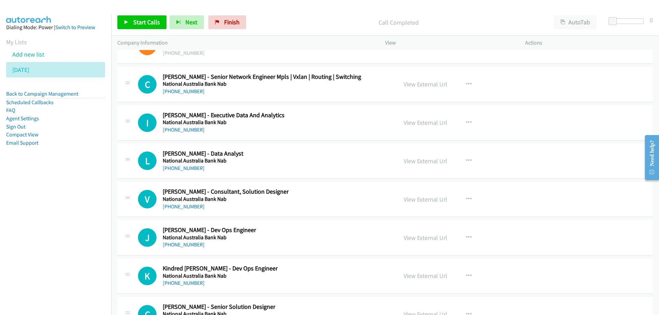
click at [291, 237] on div "J Callback Scheduled [PERSON_NAME] Ops Engineer National Australia Bank Nab [GE…" at bounding box center [264, 238] width 253 height 23
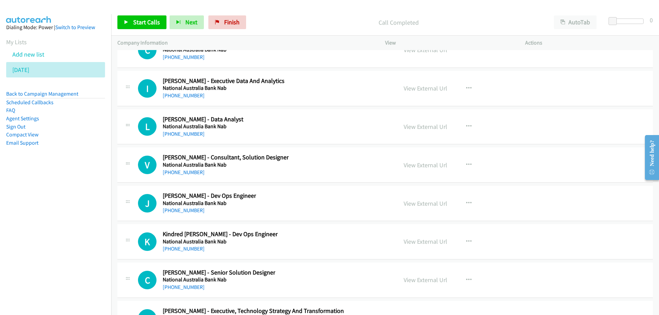
click at [280, 195] on div "J Callback Scheduled [PERSON_NAME] Ops Engineer National Australia Bank Nab [GE…" at bounding box center [264, 203] width 253 height 23
click at [188, 209] on link "[PHONE_NUMBER]" at bounding box center [184, 210] width 42 height 7
drag, startPoint x: 518, startPoint y: 200, endPoint x: 420, endPoint y: 212, distance: 98.2
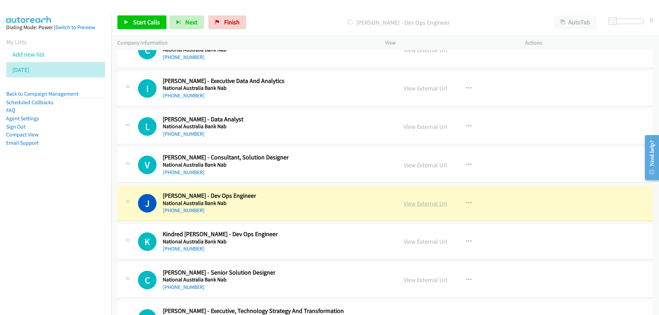
click at [420, 205] on link "View External Url" at bounding box center [426, 204] width 44 height 8
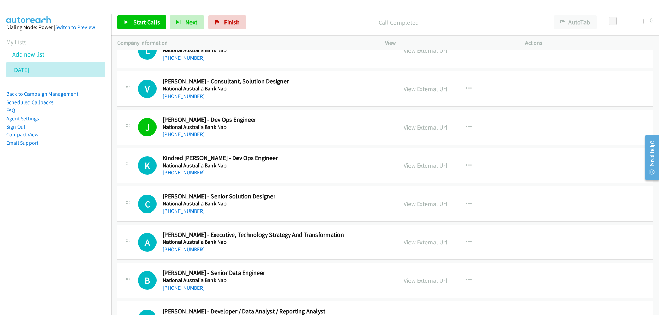
scroll to position [13188, 0]
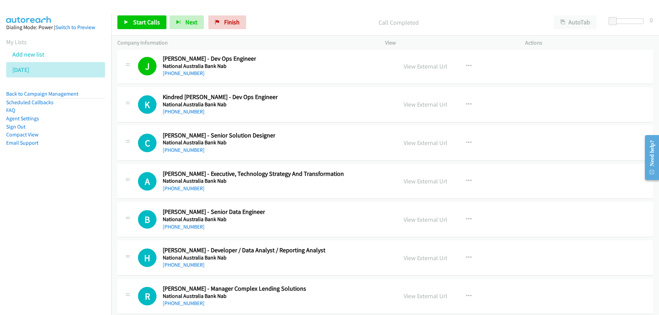
click at [52, 216] on nav "Dialing Mode: Power | Switch to Preview My Lists Add new list [DATE] Back to Ca…" at bounding box center [56, 171] width 112 height 315
click at [187, 112] on link "[PHONE_NUMBER]" at bounding box center [184, 111] width 42 height 7
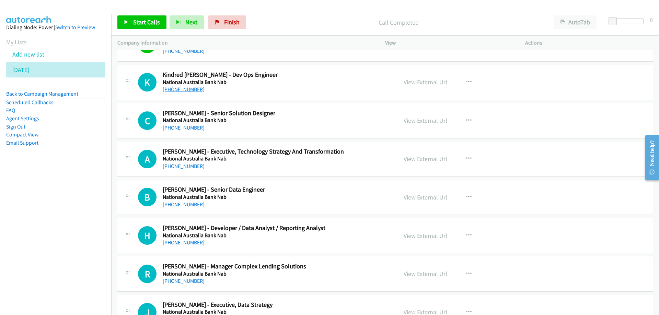
scroll to position [13222, 0]
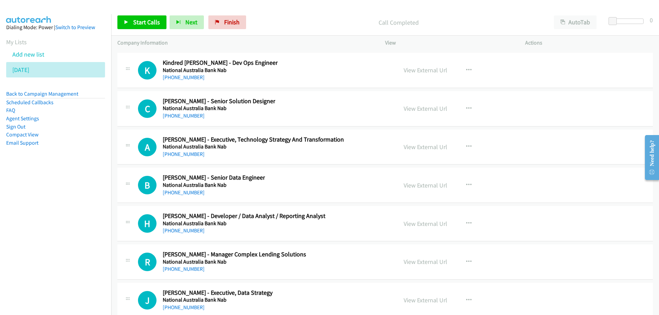
click at [537, 77] on div "View External Url View External Url Schedule/Manage Callback Start Calls Here R…" at bounding box center [470, 70] width 146 height 23
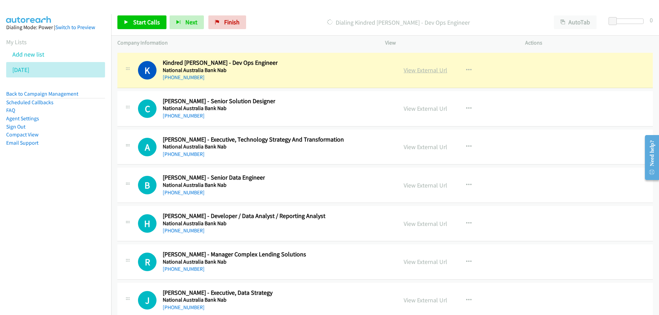
click at [415, 71] on link "View External Url" at bounding box center [426, 70] width 44 height 8
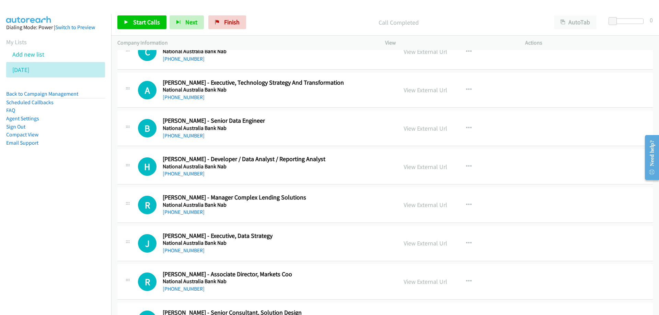
scroll to position [13290, 0]
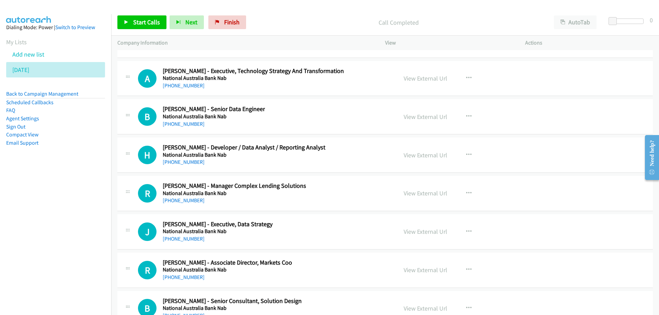
click at [279, 86] on div "[PHONE_NUMBER]" at bounding box center [253, 86] width 181 height 8
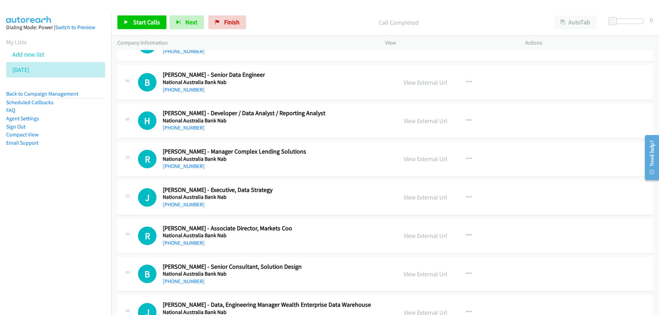
click at [302, 89] on div "B Callback Scheduled [PERSON_NAME] - Senior Data Engineer National [GEOGRAPHIC_…" at bounding box center [264, 82] width 253 height 23
click at [437, 81] on link "View External Url" at bounding box center [426, 83] width 44 height 8
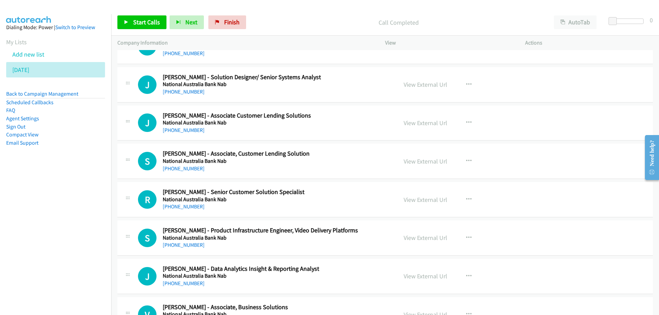
scroll to position [13702, 0]
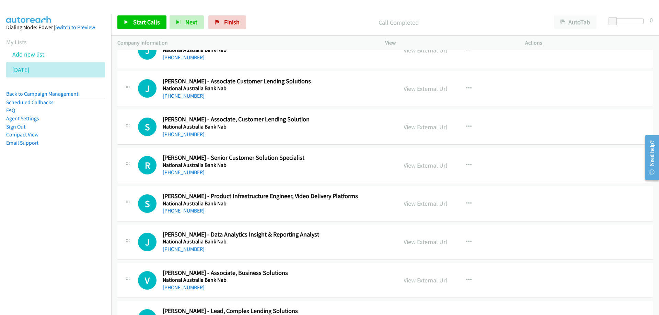
click at [57, 247] on nav "Dialing Mode: Power | Switch to Preview My Lists Add new list [DATE] Back to Ca…" at bounding box center [56, 171] width 112 height 315
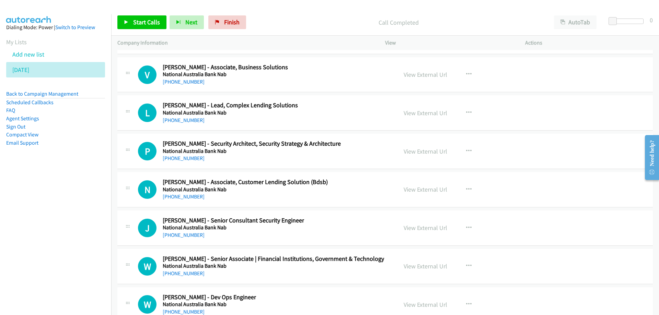
scroll to position [13943, 0]
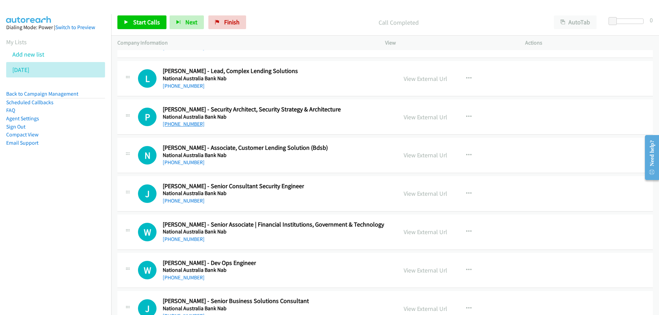
click at [178, 124] on link "[PHONE_NUMBER]" at bounding box center [184, 124] width 42 height 7
drag, startPoint x: 112, startPoint y: 227, endPoint x: 77, endPoint y: 218, distance: 36.3
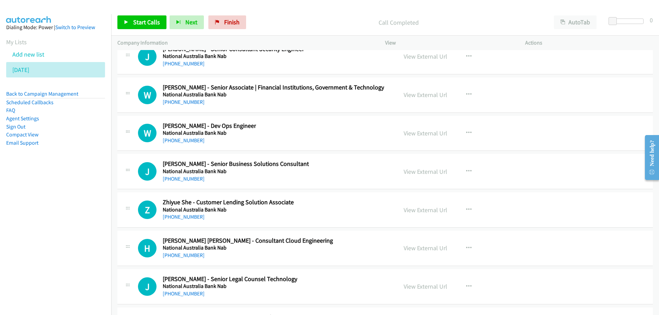
scroll to position [14114, 0]
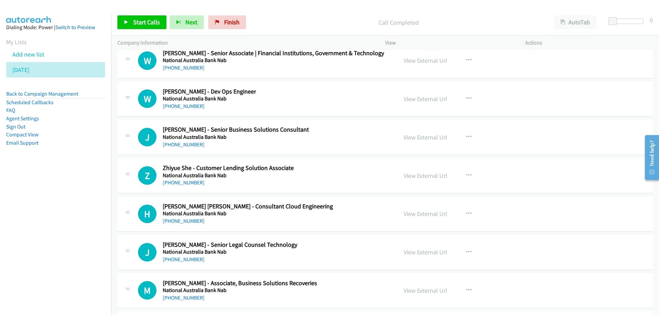
click at [332, 91] on div "W Callback Scheduled [PERSON_NAME] - Dev Ops Engineer National Australia Bank N…" at bounding box center [264, 99] width 253 height 23
click at [417, 100] on link "View External Url" at bounding box center [426, 99] width 44 height 8
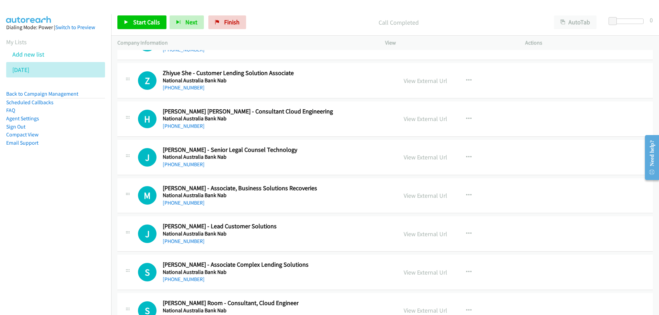
scroll to position [14217, 0]
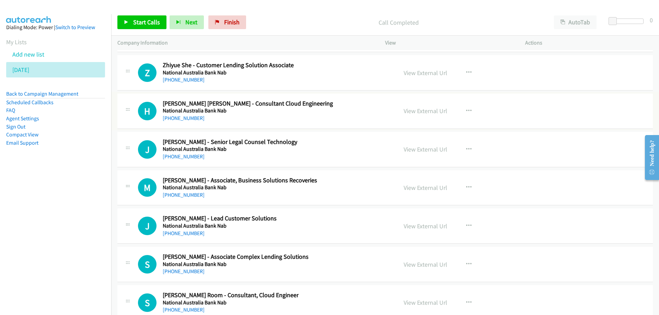
click at [179, 120] on link "[PHONE_NUMBER]" at bounding box center [184, 118] width 42 height 7
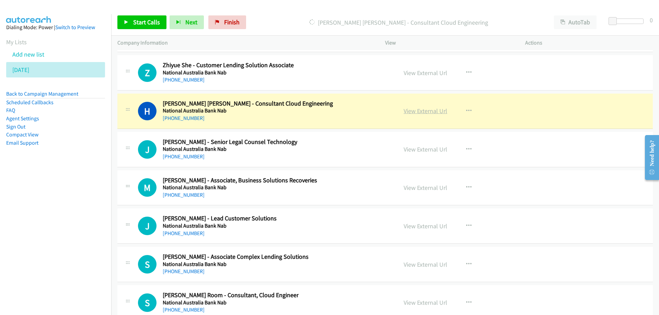
drag, startPoint x: 303, startPoint y: 115, endPoint x: 416, endPoint y: 114, distance: 112.6
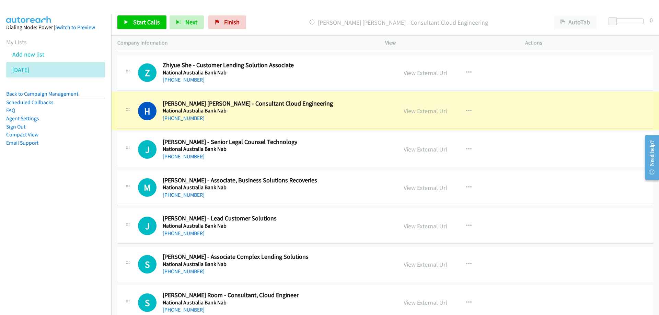
click at [412, 111] on link "View External Url" at bounding box center [426, 111] width 44 height 8
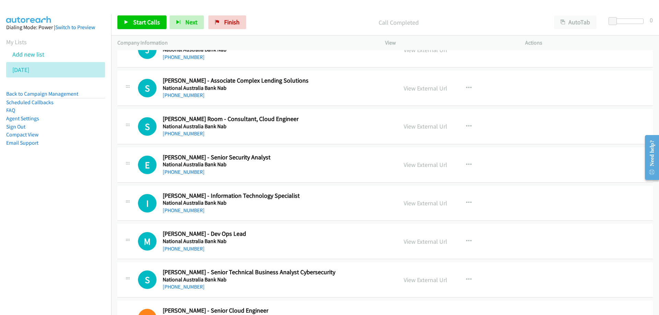
scroll to position [14423, 0]
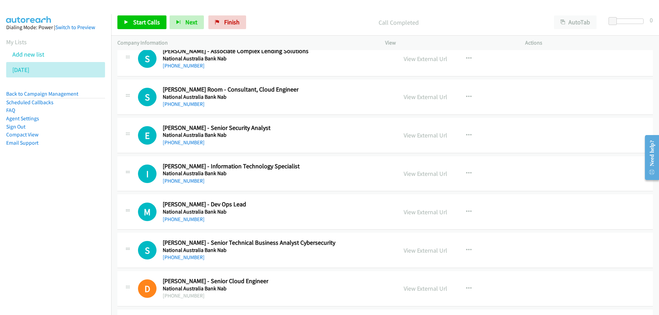
click at [340, 99] on div "S Callback Scheduled [PERSON_NAME] Room - Consultant, Cloud Engineer National A…" at bounding box center [264, 97] width 253 height 23
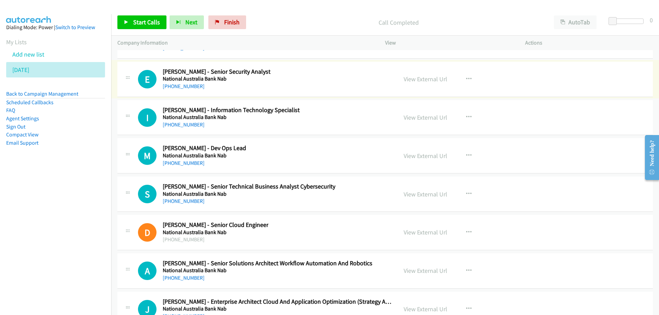
scroll to position [14492, 0]
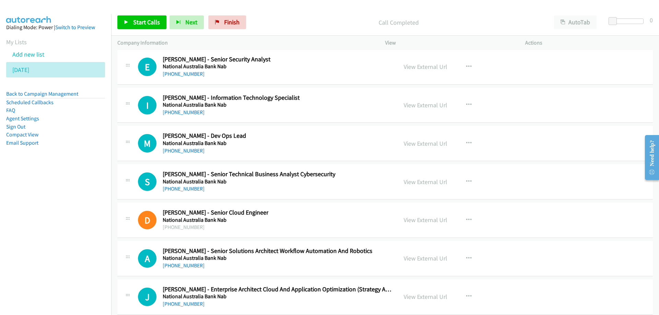
click at [337, 102] on div "I Callback Scheduled [PERSON_NAME] - Information Technology Specialist National…" at bounding box center [264, 105] width 253 height 23
click at [417, 103] on link "View External Url" at bounding box center [426, 105] width 44 height 8
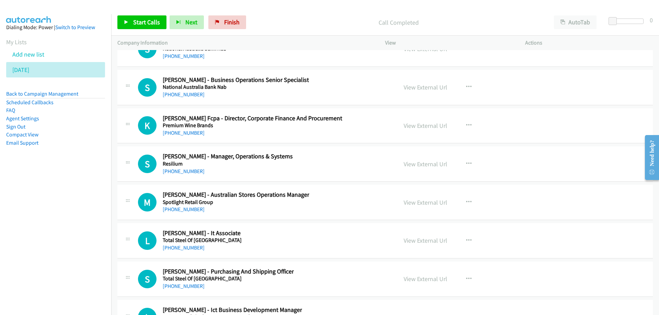
scroll to position [15350, 0]
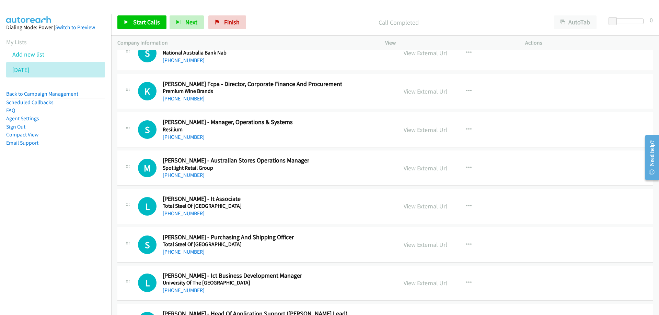
drag, startPoint x: 322, startPoint y: 124, endPoint x: 329, endPoint y: 155, distance: 31.8
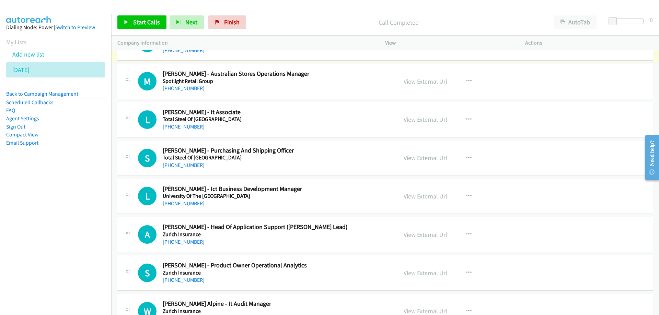
scroll to position [15453, 0]
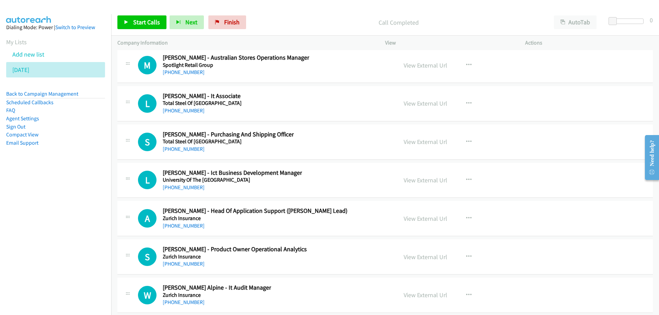
click at [265, 99] on div "L Callback Scheduled [PERSON_NAME] - It Associate Total Steel Of [GEOGRAPHIC_DA…" at bounding box center [264, 103] width 253 height 23
click at [182, 113] on link "[PHONE_NUMBER]" at bounding box center [184, 110] width 42 height 7
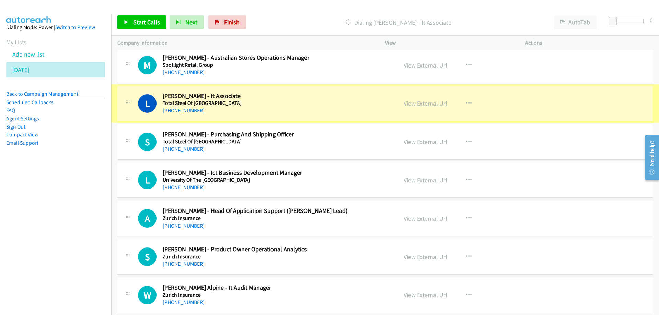
drag, startPoint x: 429, startPoint y: 108, endPoint x: 426, endPoint y: 107, distance: 3.7
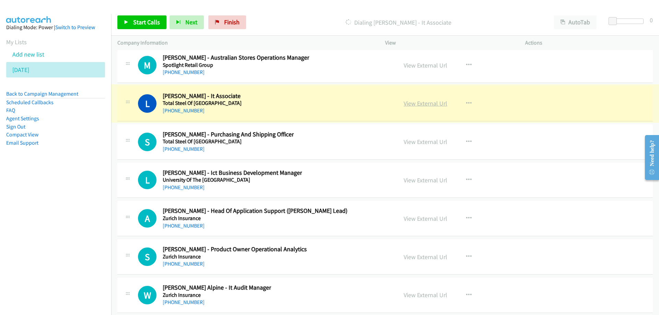
click at [418, 102] on link "View External Url" at bounding box center [426, 104] width 44 height 8
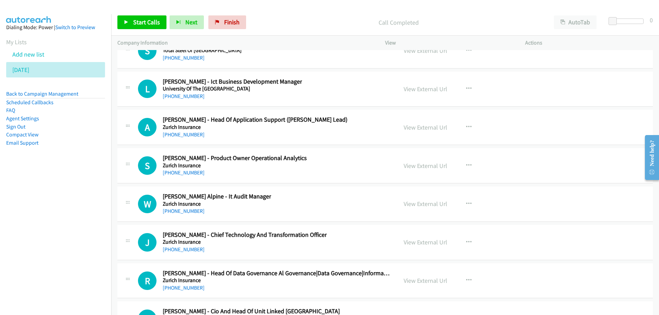
scroll to position [15556, 0]
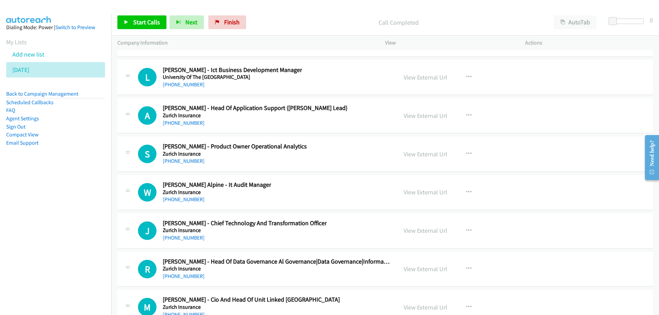
click at [347, 117] on div "A Callback Scheduled [PERSON_NAME] - Head Of Application Support ([PERSON_NAME]…" at bounding box center [264, 115] width 253 height 23
drag, startPoint x: 338, startPoint y: 74, endPoint x: 327, endPoint y: 71, distance: 11.7
click at [431, 78] on link "View External Url" at bounding box center [426, 77] width 44 height 8
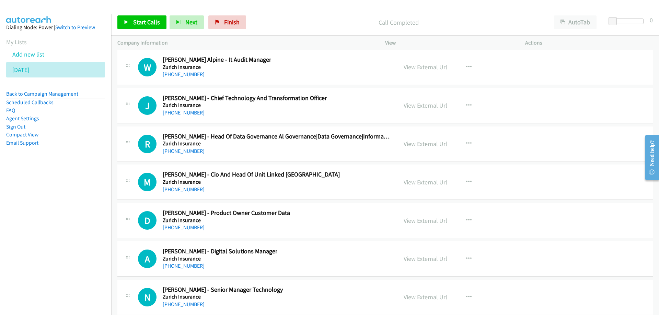
scroll to position [15693, 0]
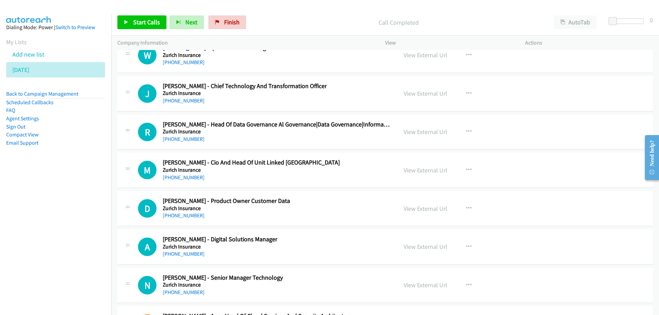
click at [336, 95] on div "J Callback Scheduled [PERSON_NAME] - Chief Technology And Transformation Office…" at bounding box center [264, 93] width 253 height 23
drag, startPoint x: 256, startPoint y: 99, endPoint x: 245, endPoint y: 99, distance: 10.6
click at [256, 99] on div "[PHONE_NUMBER]" at bounding box center [245, 101] width 164 height 8
click at [416, 96] on link "View External Url" at bounding box center [426, 94] width 44 height 8
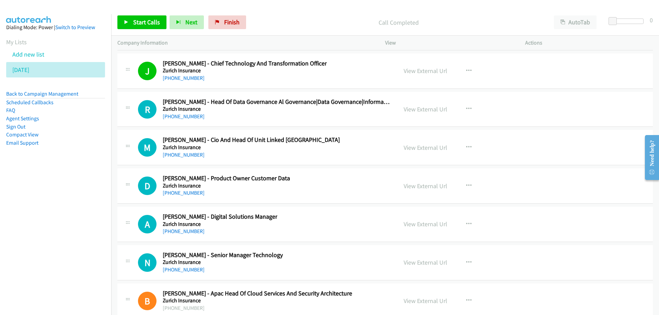
scroll to position [15727, 0]
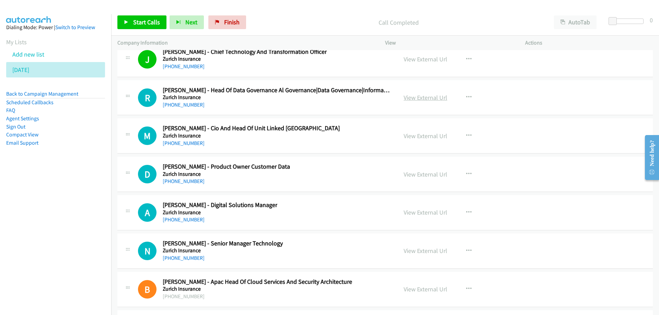
click at [416, 96] on link "View External Url" at bounding box center [426, 98] width 44 height 8
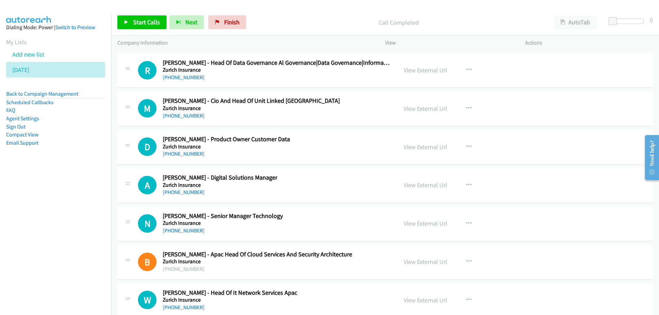
scroll to position [15762, 0]
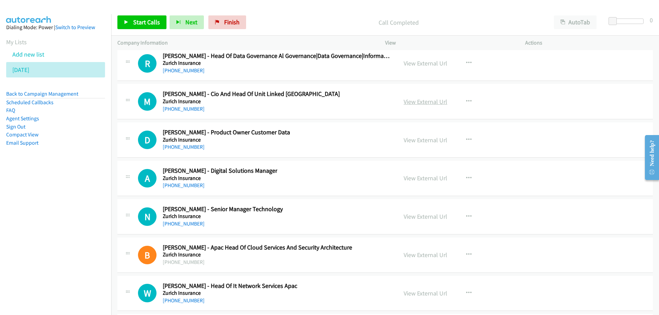
click at [417, 104] on link "View External Url" at bounding box center [426, 102] width 44 height 8
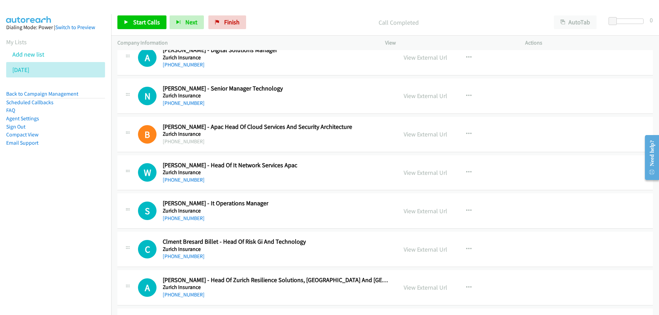
scroll to position [15899, 0]
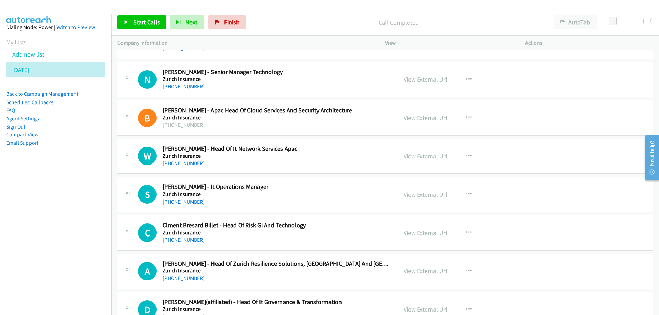
click at [185, 86] on link "[PHONE_NUMBER]" at bounding box center [184, 86] width 42 height 7
click at [422, 78] on link "View External Url" at bounding box center [426, 80] width 44 height 8
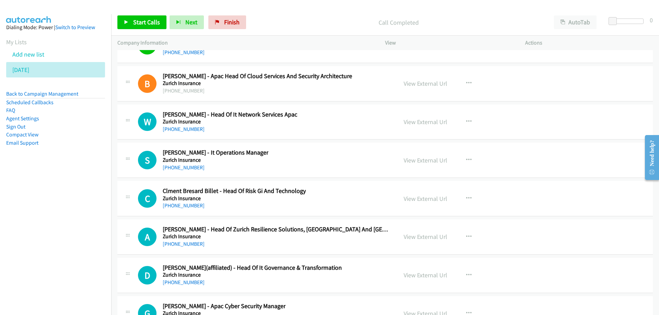
scroll to position [15968, 0]
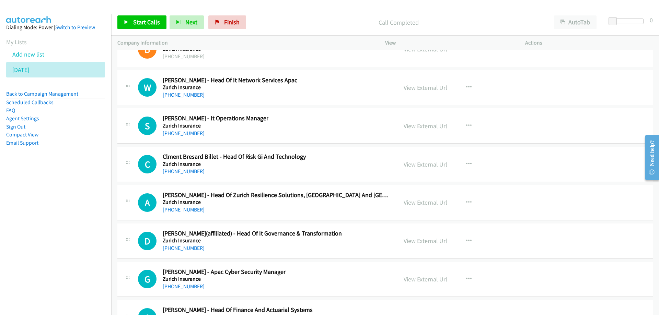
click at [334, 87] on div "W Callback Scheduled [PERSON_NAME] - Head Of It Network Services Apac Zurich In…" at bounding box center [264, 88] width 253 height 23
click at [424, 88] on link "View External Url" at bounding box center [426, 88] width 44 height 8
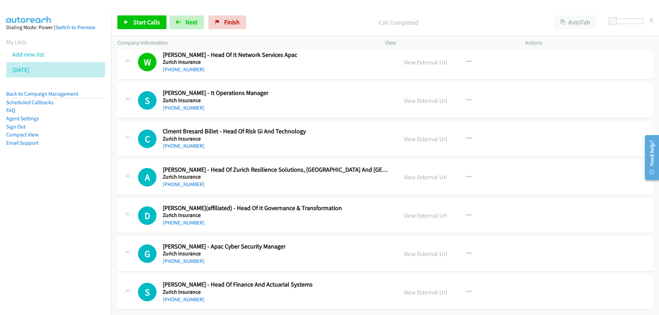
drag, startPoint x: 300, startPoint y: 90, endPoint x: 339, endPoint y: 96, distance: 40.3
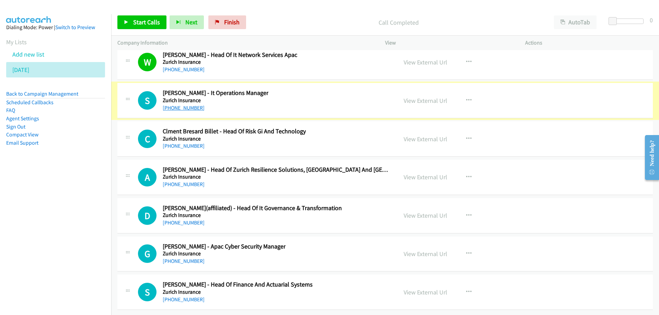
click at [181, 105] on link "[PHONE_NUMBER]" at bounding box center [184, 108] width 42 height 7
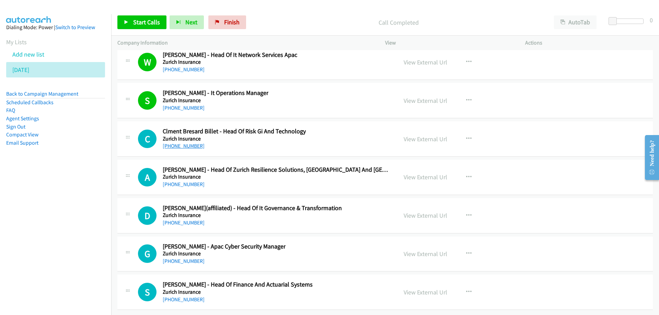
click at [176, 143] on link "[PHONE_NUMBER]" at bounding box center [184, 146] width 42 height 7
drag, startPoint x: 295, startPoint y: 177, endPoint x: 353, endPoint y: 190, distance: 59.4
click at [182, 220] on link "[PHONE_NUMBER]" at bounding box center [184, 223] width 42 height 7
drag, startPoint x: 279, startPoint y: 249, endPoint x: 206, endPoint y: 258, distance: 73.7
click at [179, 258] on link "[PHONE_NUMBER]" at bounding box center [184, 261] width 42 height 7
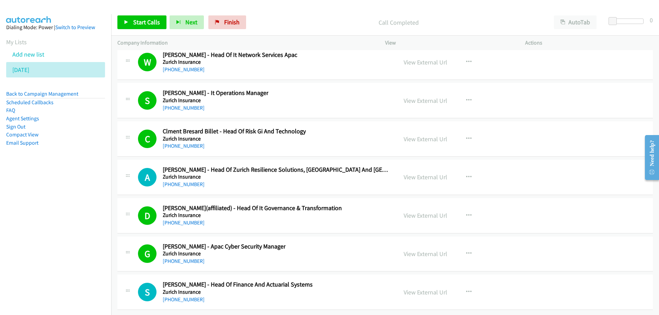
click at [335, 246] on div "G Callback Scheduled [PERSON_NAME] Cyber Security Manager Zurich Insurance [GEO…" at bounding box center [264, 254] width 253 height 23
